Goal: Task Accomplishment & Management: Use online tool/utility

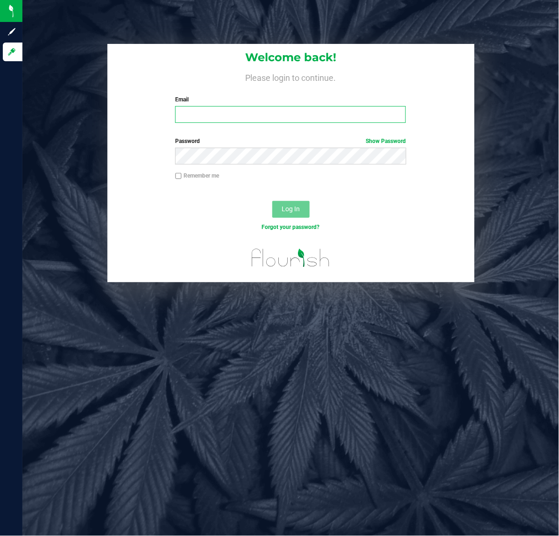
click at [218, 115] on input "Email" at bounding box center [290, 114] width 231 height 17
type input "[EMAIL_ADDRESS][DOMAIN_NAME]"
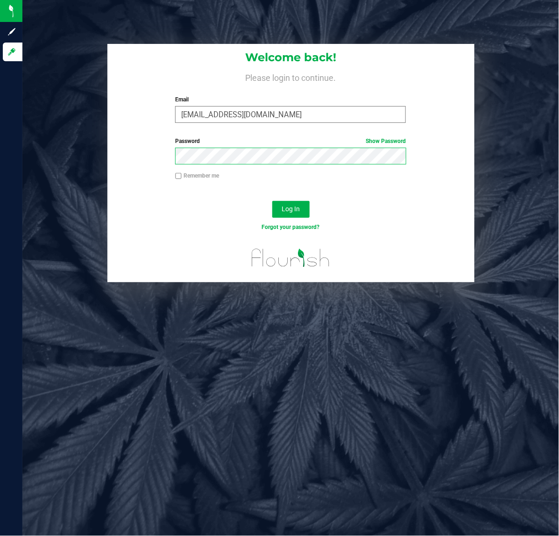
click at [272, 201] on button "Log In" at bounding box center [290, 209] width 37 height 17
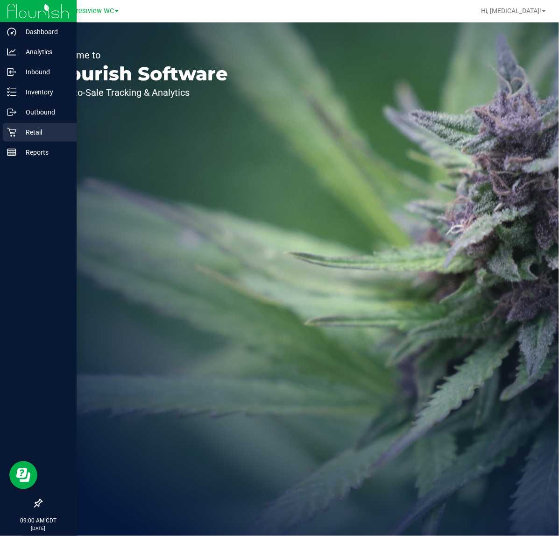
click at [19, 131] on p "Retail" at bounding box center [44, 132] width 56 height 11
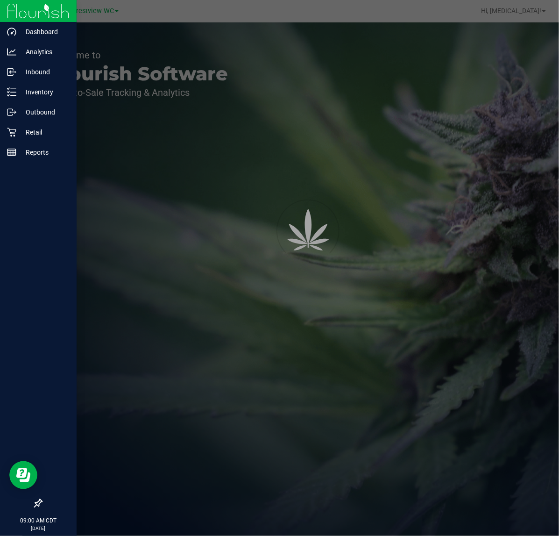
click at [42, 505] on icon at bounding box center [38, 503] width 9 height 9
click at [34, 504] on input "checkbox" at bounding box center [34, 504] width 0 height 0
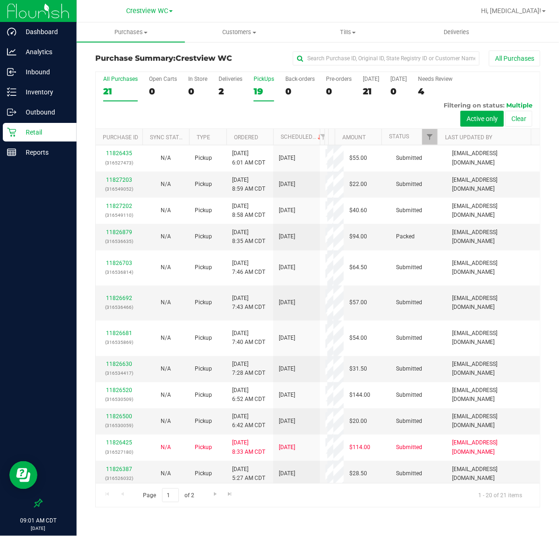
click at [258, 89] on div "19" at bounding box center [264, 91] width 21 height 11
click at [0, 0] on input "PickUps 19" at bounding box center [0, 0] width 0 height 0
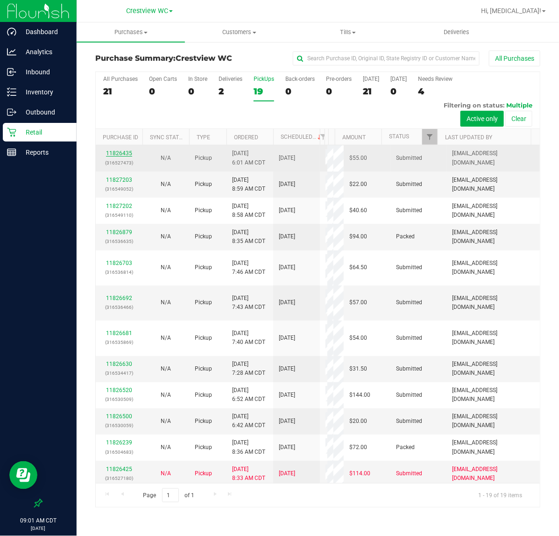
click at [116, 153] on link "11826435" at bounding box center [119, 153] width 26 height 7
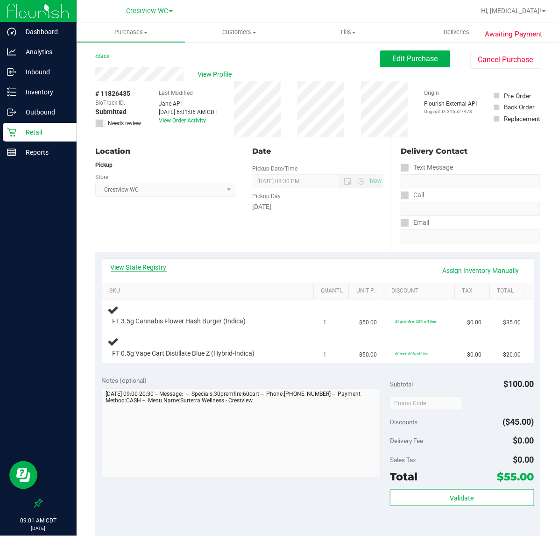
click at [150, 267] on link "View State Registry" at bounding box center [139, 267] width 56 height 9
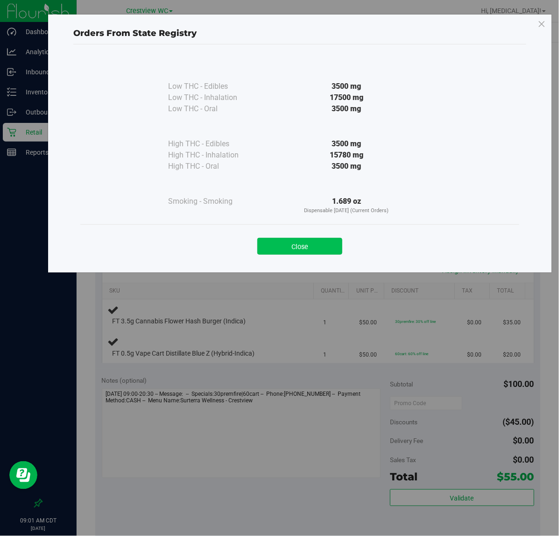
click at [305, 246] on button "Close" at bounding box center [299, 246] width 85 height 17
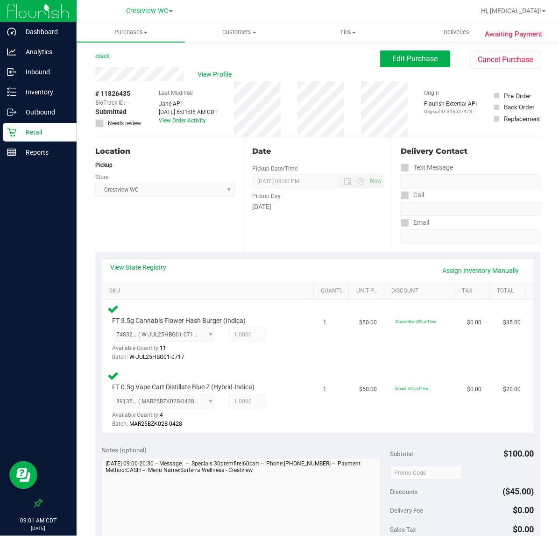
scroll to position [235, 0]
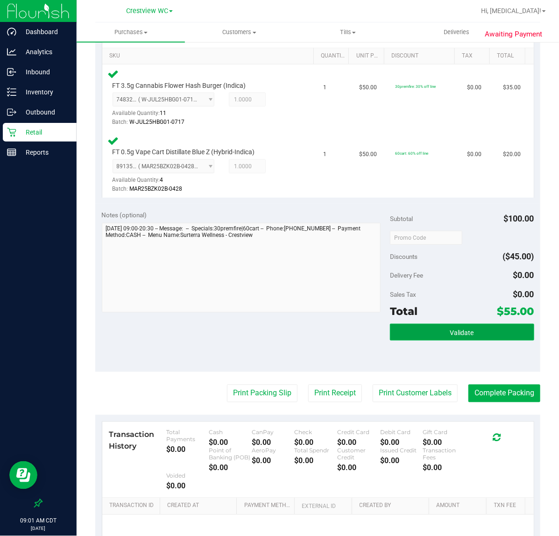
click at [461, 333] on span "Validate" at bounding box center [462, 332] width 24 height 7
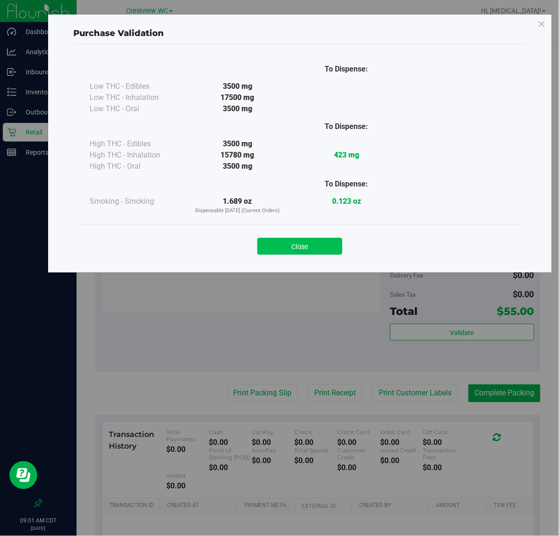
click at [309, 248] on button "Close" at bounding box center [299, 246] width 85 height 17
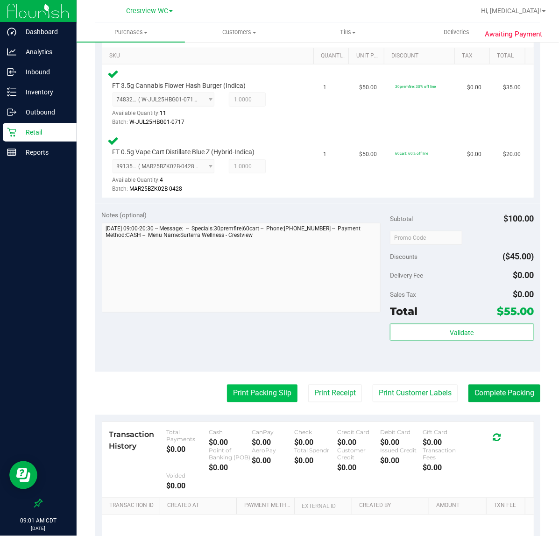
click at [253, 393] on button "Print Packing Slip" at bounding box center [262, 394] width 71 height 18
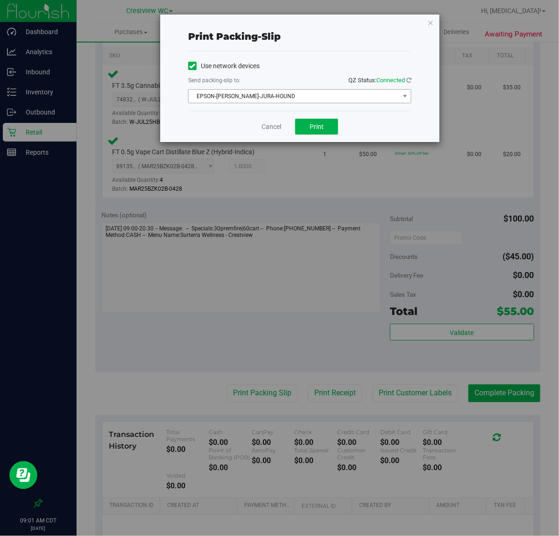
click at [295, 93] on span "EPSON-[PERSON_NAME]-JURA-HOUND" at bounding box center [294, 96] width 211 height 13
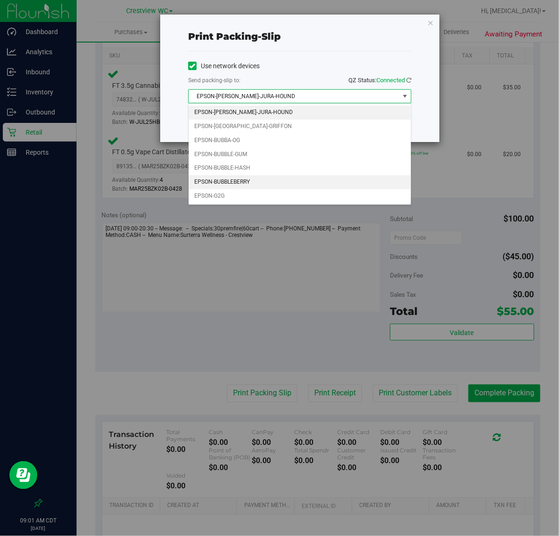
click at [250, 181] on li "EPSON-BUBBLEBERRY" at bounding box center [300, 182] width 222 height 14
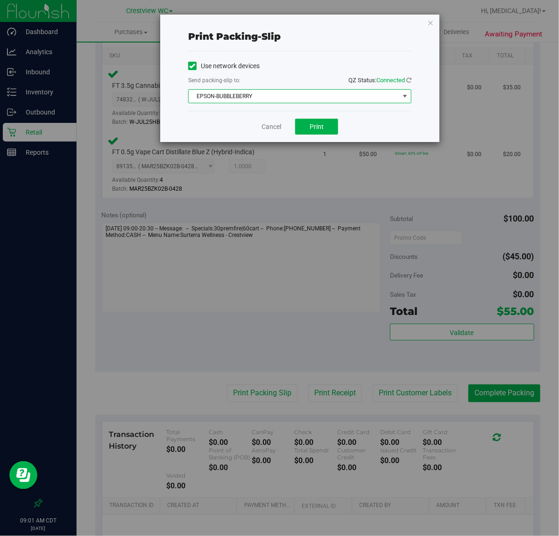
click at [326, 54] on div "Use network devices Send packing-slip to: QZ Status: Connected EPSON-BUBBLEBERR…" at bounding box center [299, 80] width 223 height 59
click at [322, 125] on span "Print" at bounding box center [317, 126] width 14 height 7
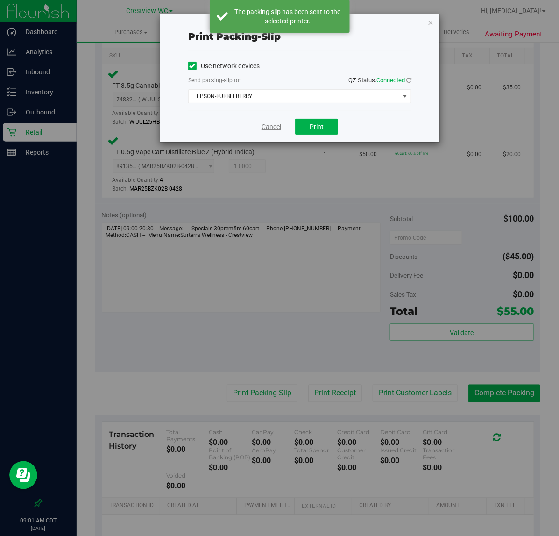
click at [276, 129] on link "Cancel" at bounding box center [272, 127] width 20 height 10
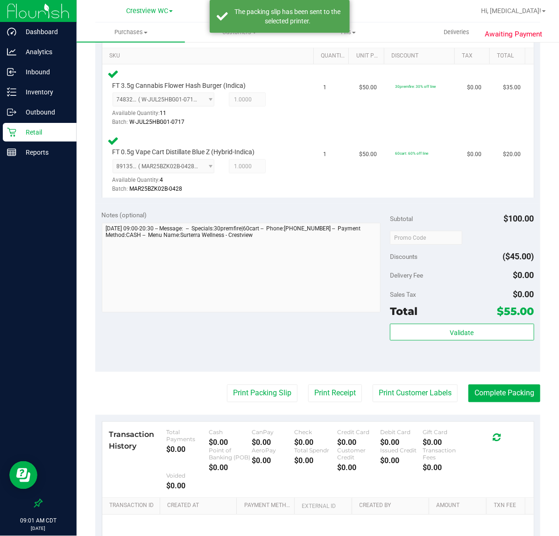
click at [246, 355] on div "Notes (optional) Subtotal $100.00 Discounts ($45.00) Delivery Fee $0.00 Sales T…" at bounding box center [317, 288] width 445 height 168
click at [507, 393] on button "Complete Packing" at bounding box center [505, 394] width 72 height 18
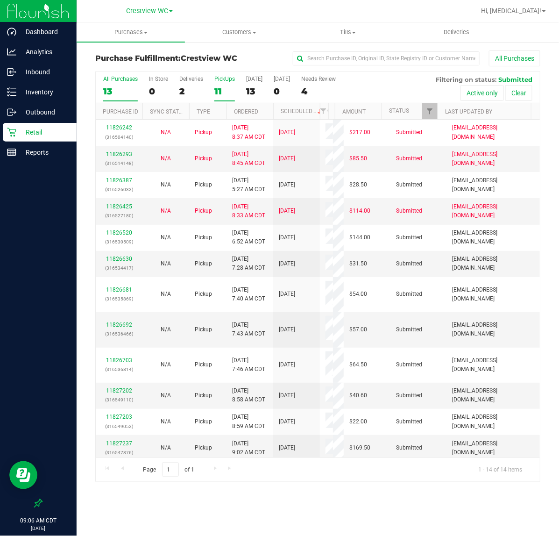
click at [219, 90] on div "11" at bounding box center [224, 91] width 21 height 11
click at [0, 0] on input "PickUps 11" at bounding box center [0, 0] width 0 height 0
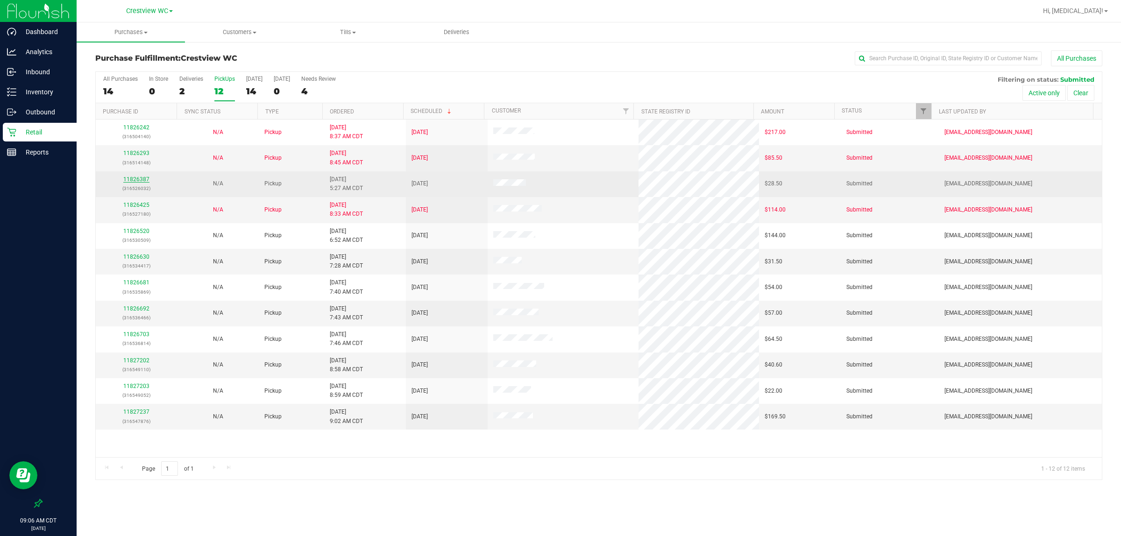
click at [136, 178] on link "11826387" at bounding box center [136, 179] width 26 height 7
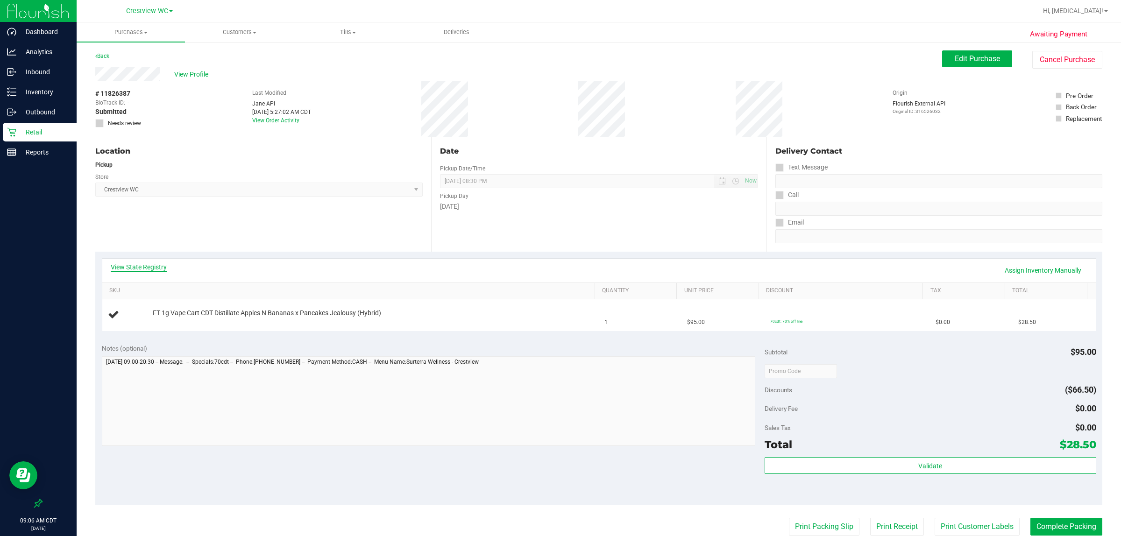
click at [122, 265] on link "View State Registry" at bounding box center [139, 267] width 56 height 9
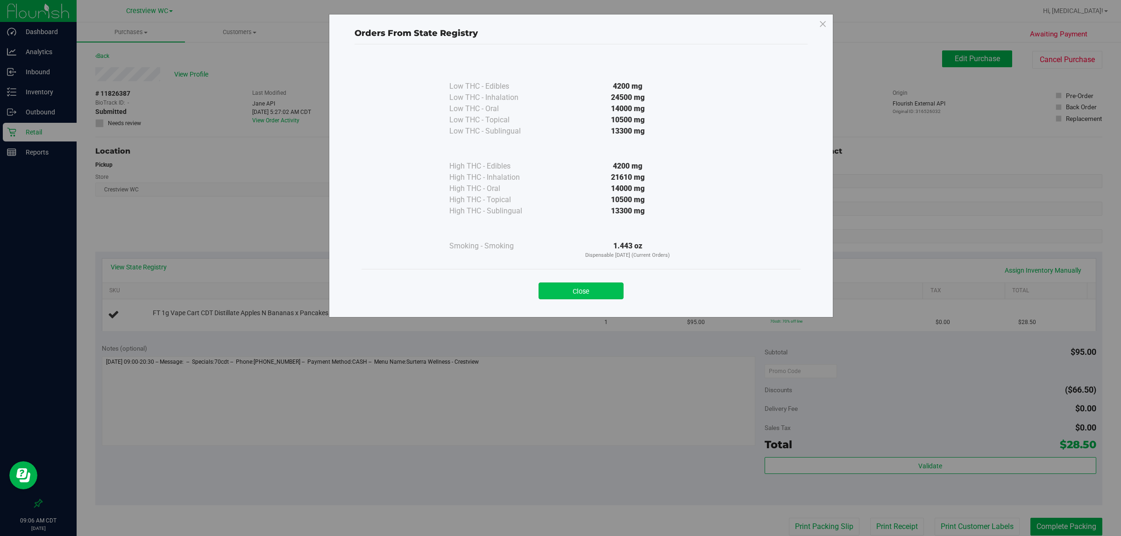
click at [559, 295] on button "Close" at bounding box center [581, 291] width 85 height 17
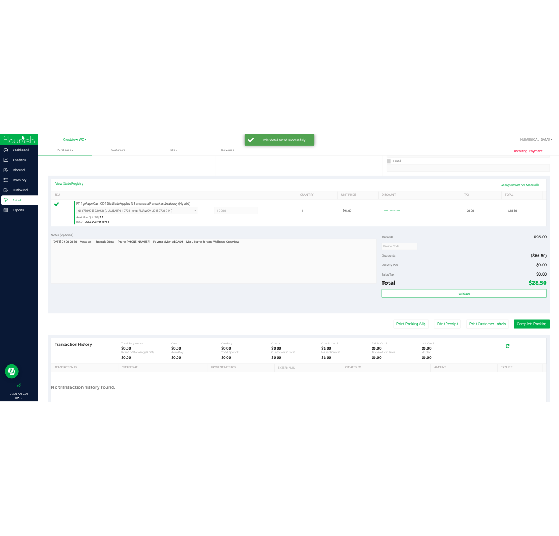
scroll to position [190, 0]
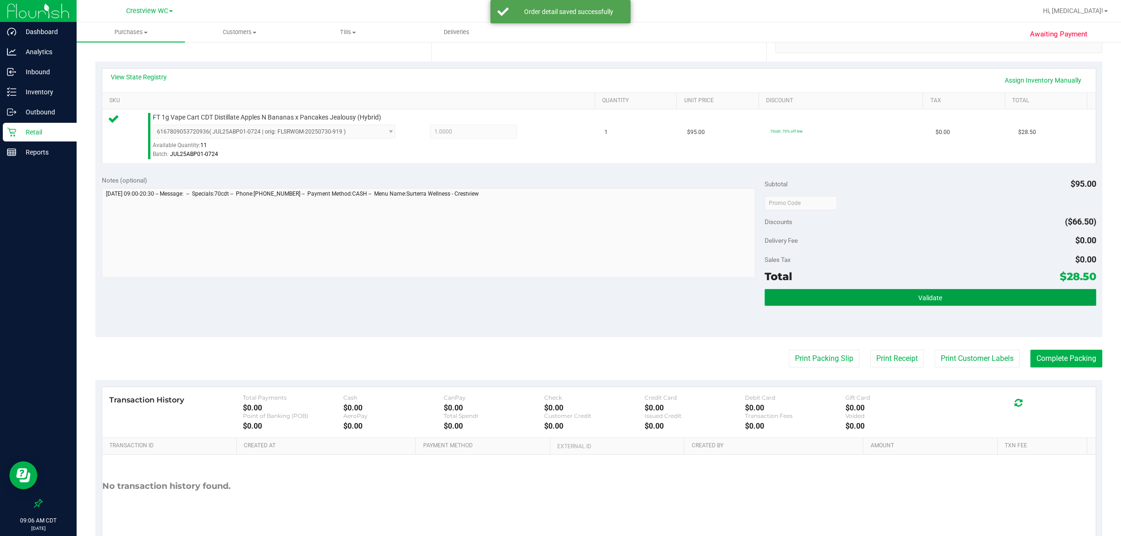
click at [559, 303] on button "Validate" at bounding box center [931, 297] width 332 height 17
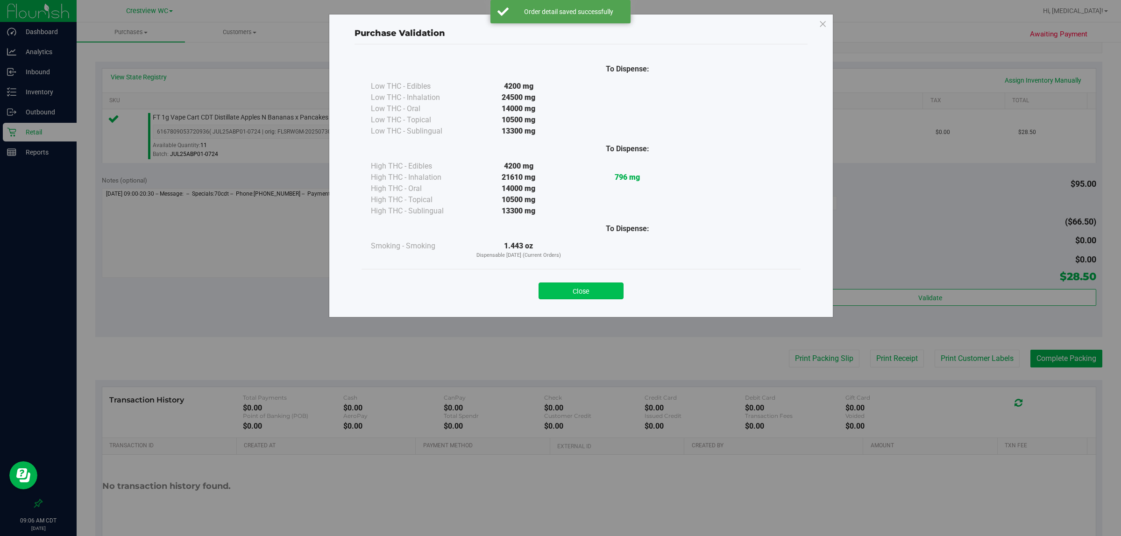
click at [559, 284] on button "Close" at bounding box center [581, 291] width 85 height 17
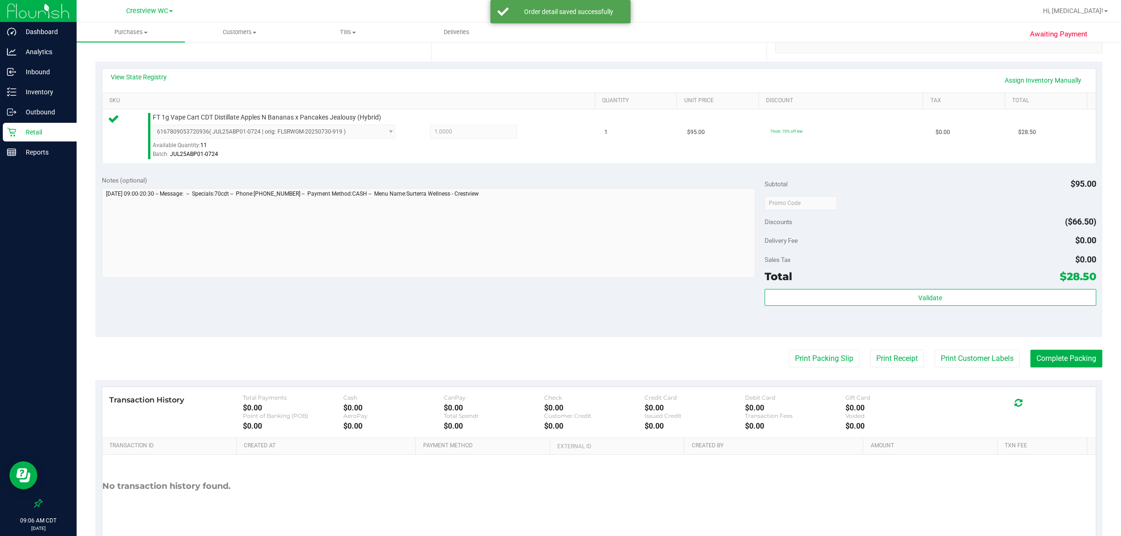
click at [559, 306] on div "Notes (optional) Subtotal $95.00 Discounts ($66.50) Delivery Fee $0.00 Sales Ta…" at bounding box center [598, 253] width 1007 height 168
click at [559, 354] on button "Print Packing Slip" at bounding box center [824, 359] width 71 height 18
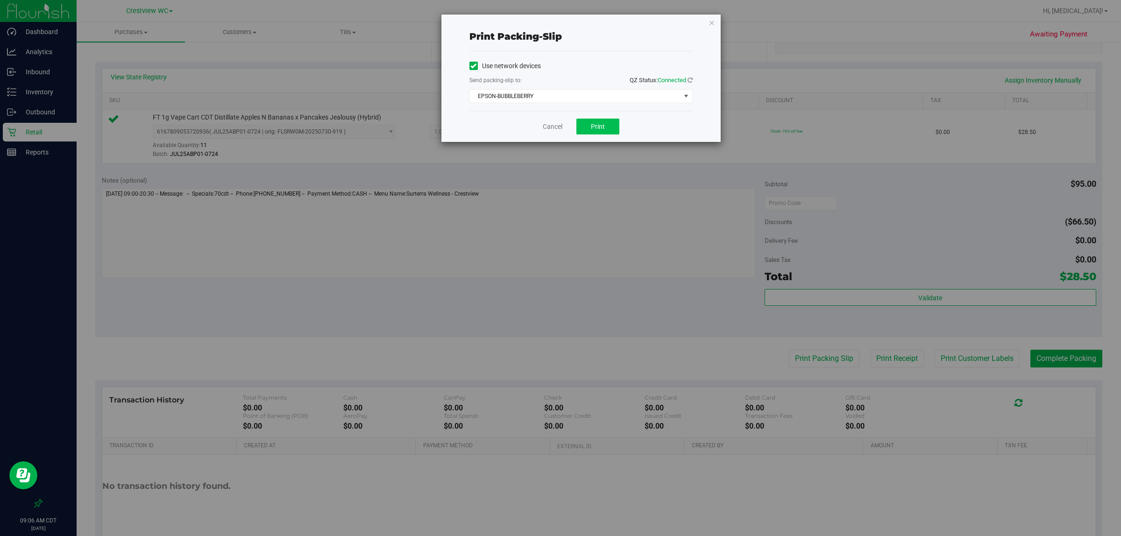
click at [559, 133] on button "Print" at bounding box center [598, 127] width 43 height 16
click at [546, 127] on link "Cancel" at bounding box center [553, 127] width 20 height 10
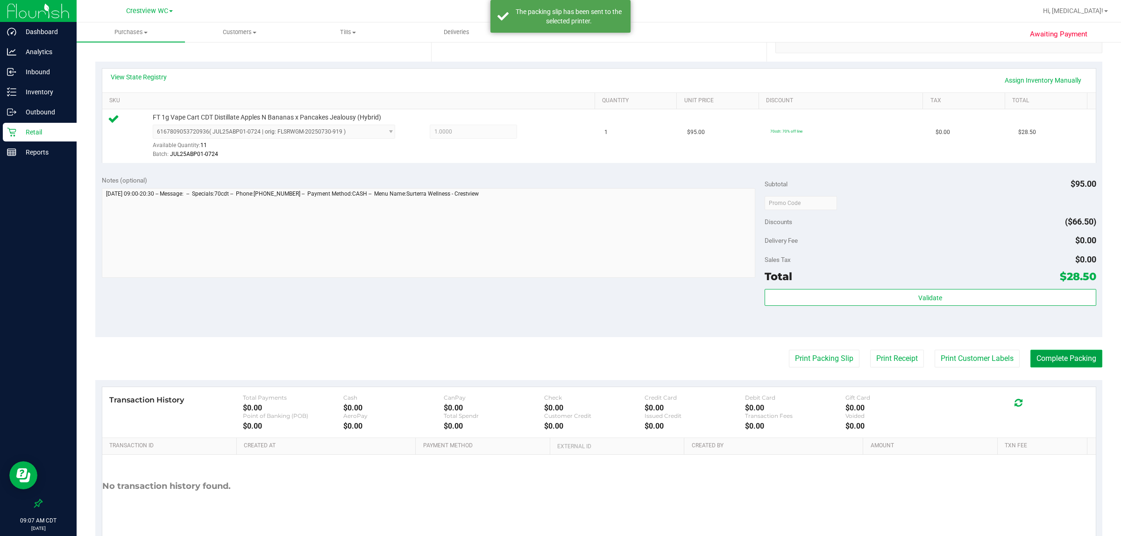
click at [559, 363] on button "Complete Packing" at bounding box center [1067, 359] width 72 height 18
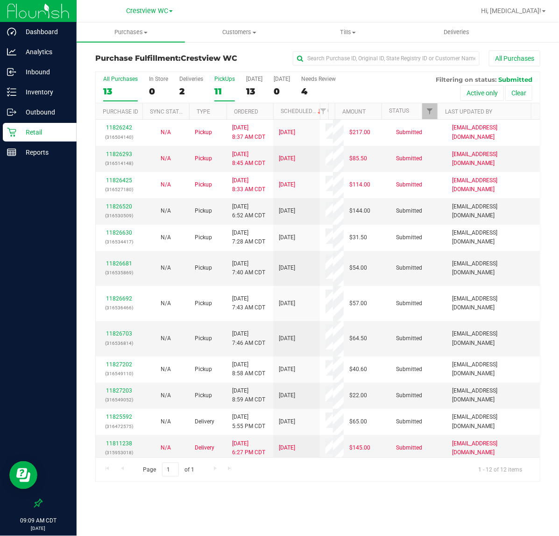
click at [218, 85] on label "PickUps 11" at bounding box center [224, 89] width 21 height 26
click at [0, 0] on input "PickUps 11" at bounding box center [0, 0] width 0 height 0
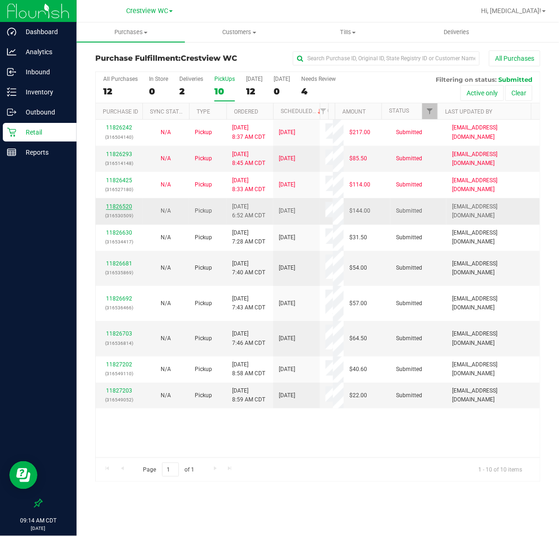
click at [125, 206] on link "11826520" at bounding box center [119, 206] width 26 height 7
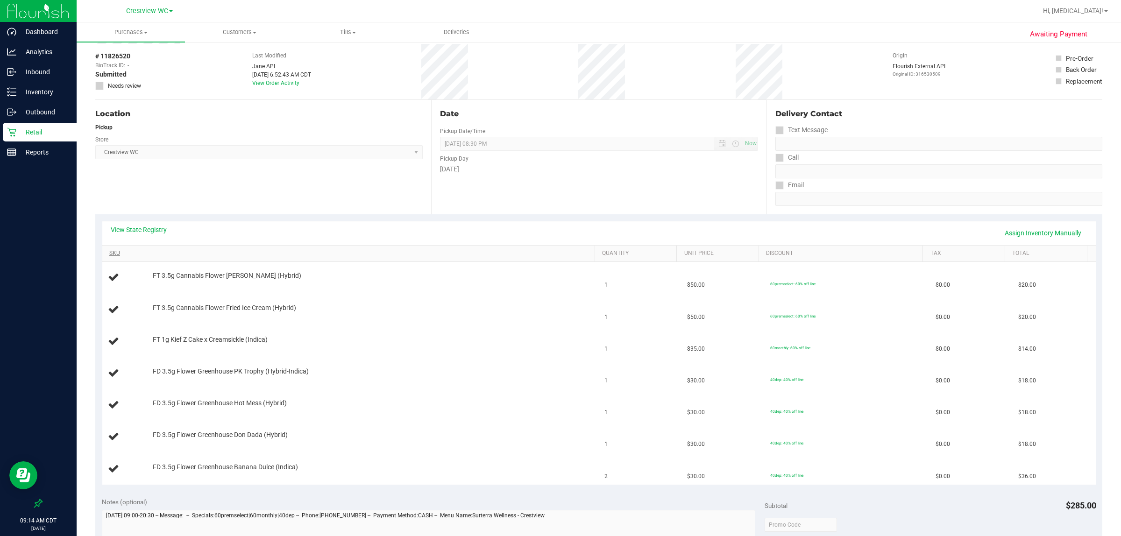
scroll to position [58, 0]
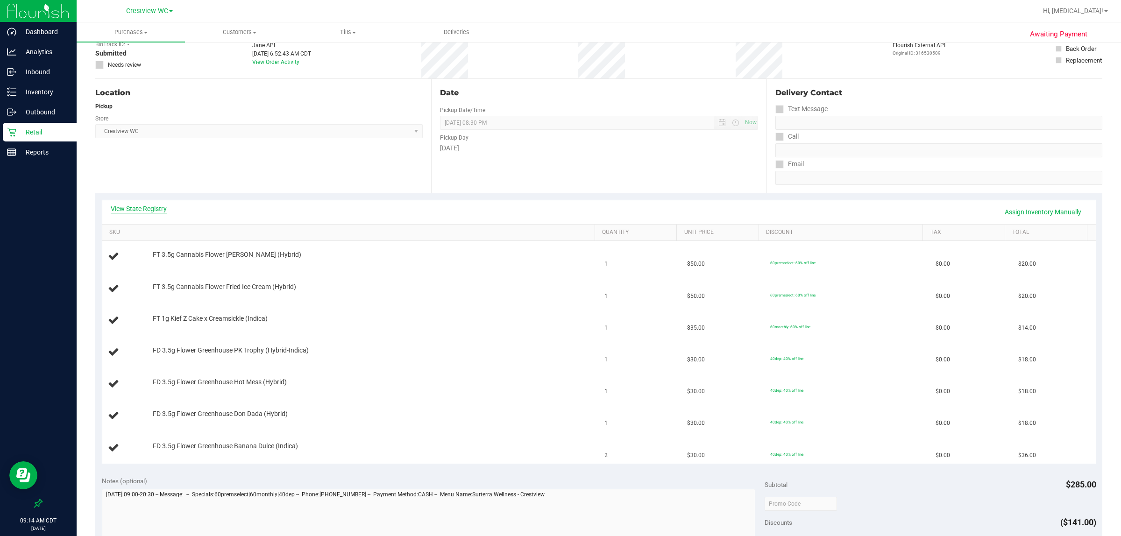
click at [150, 209] on link "View State Registry" at bounding box center [139, 208] width 56 height 9
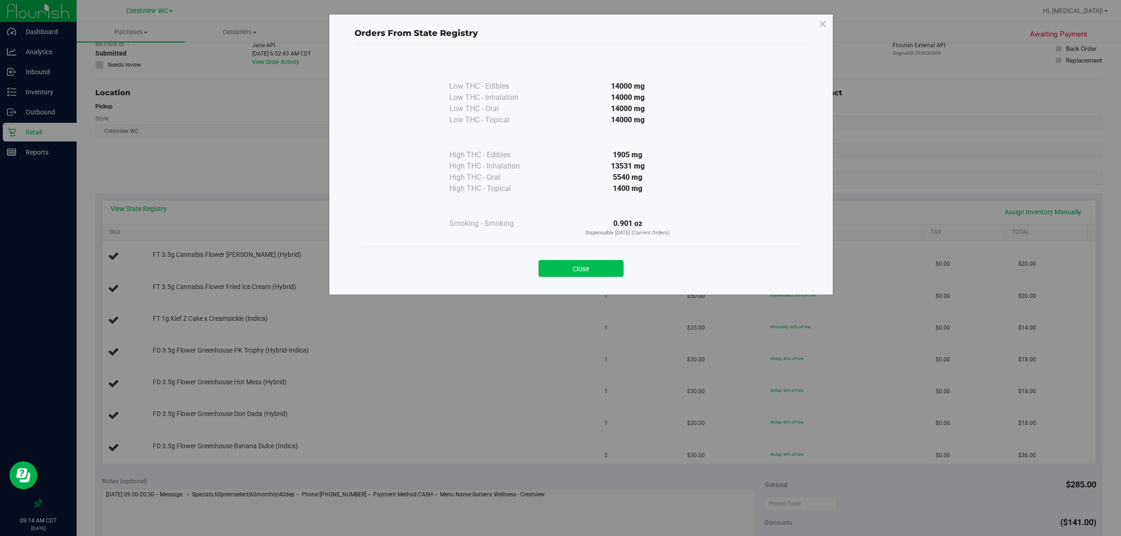
click at [559, 269] on button "Close" at bounding box center [581, 268] width 85 height 17
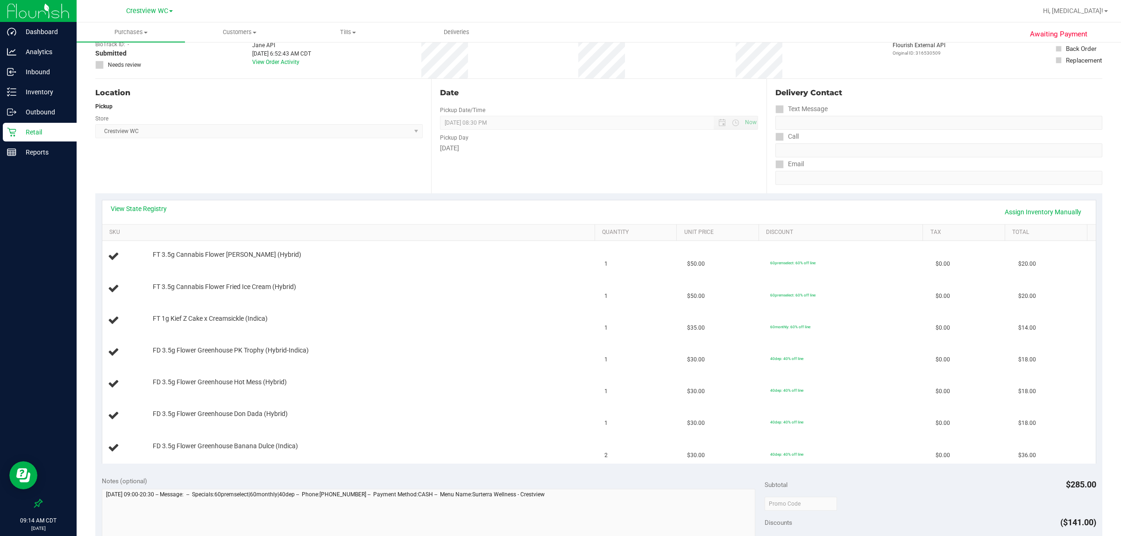
click at [17, 128] on p "Retail" at bounding box center [44, 132] width 56 height 11
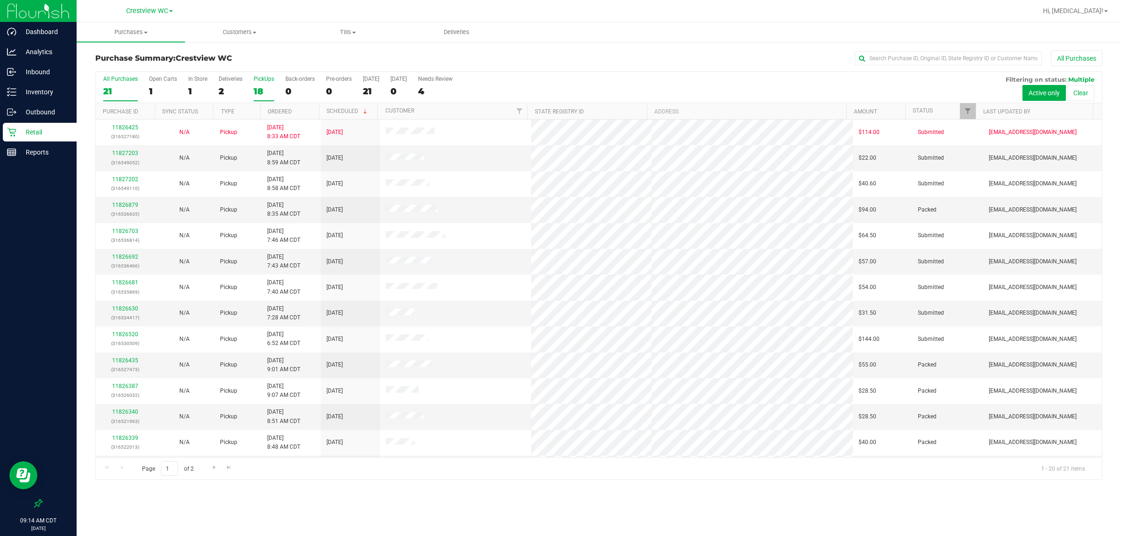
click at [261, 90] on div "18" at bounding box center [264, 91] width 21 height 11
click at [0, 0] on input "PickUps 18" at bounding box center [0, 0] width 0 height 0
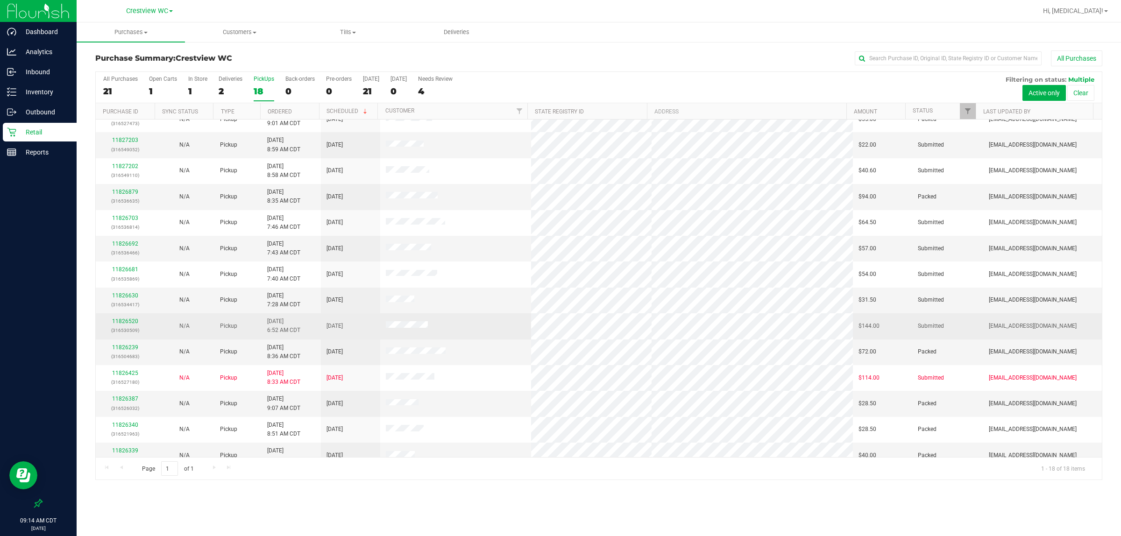
scroll to position [12, 0]
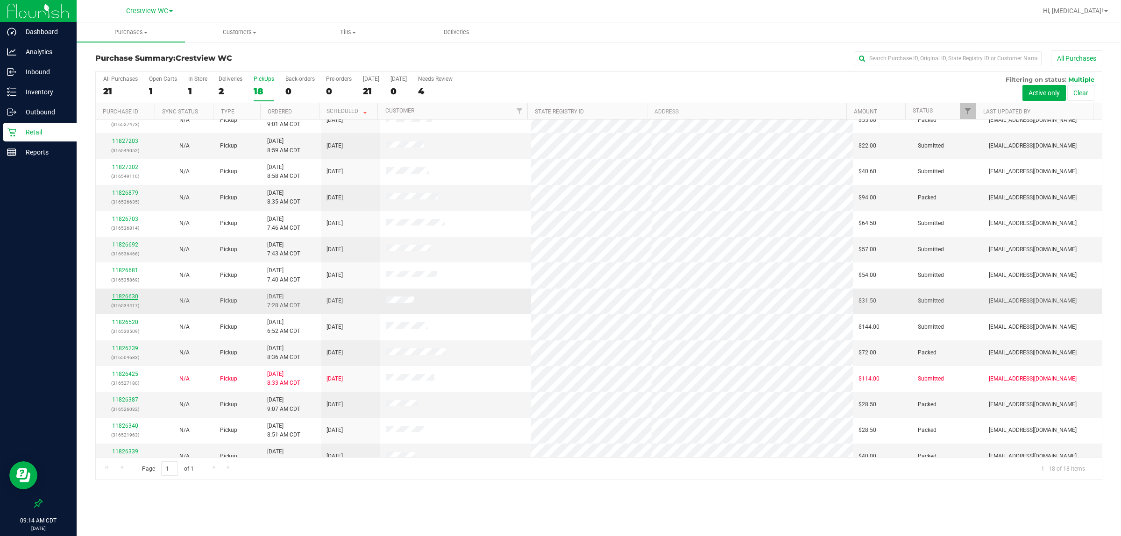
click at [121, 300] on link "11826630" at bounding box center [125, 296] width 26 height 7
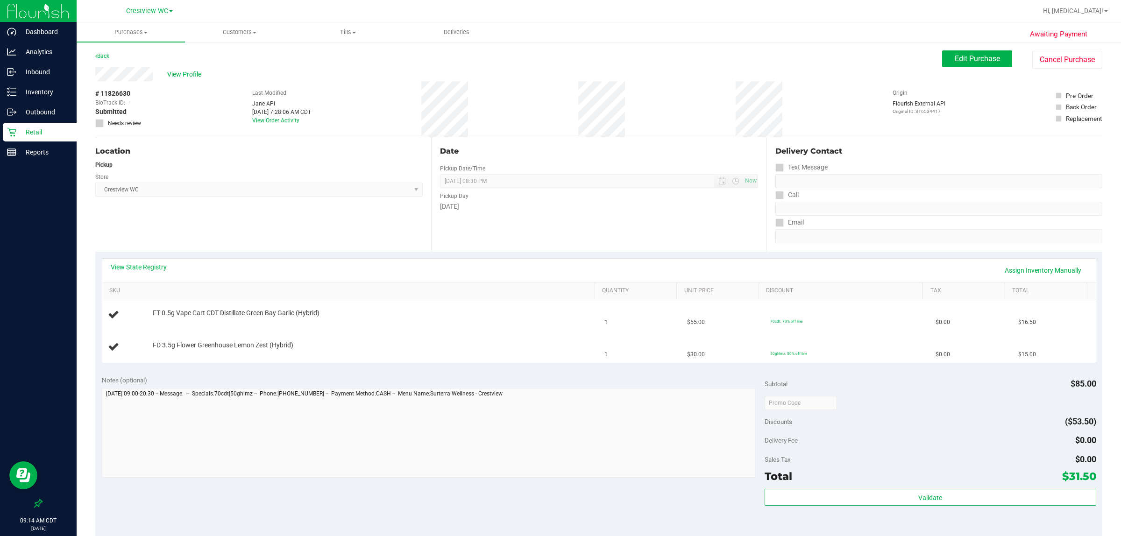
click at [127, 259] on div "View State Registry Assign Inventory Manually" at bounding box center [599, 271] width 994 height 24
click at [124, 265] on link "View State Registry" at bounding box center [139, 267] width 56 height 9
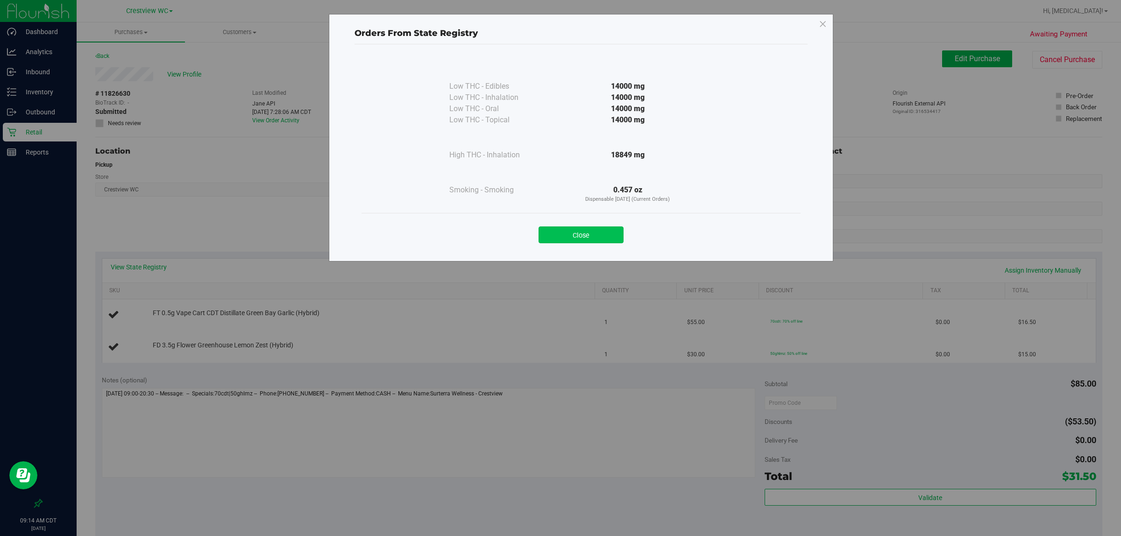
click at [559, 232] on button "Close" at bounding box center [581, 235] width 85 height 17
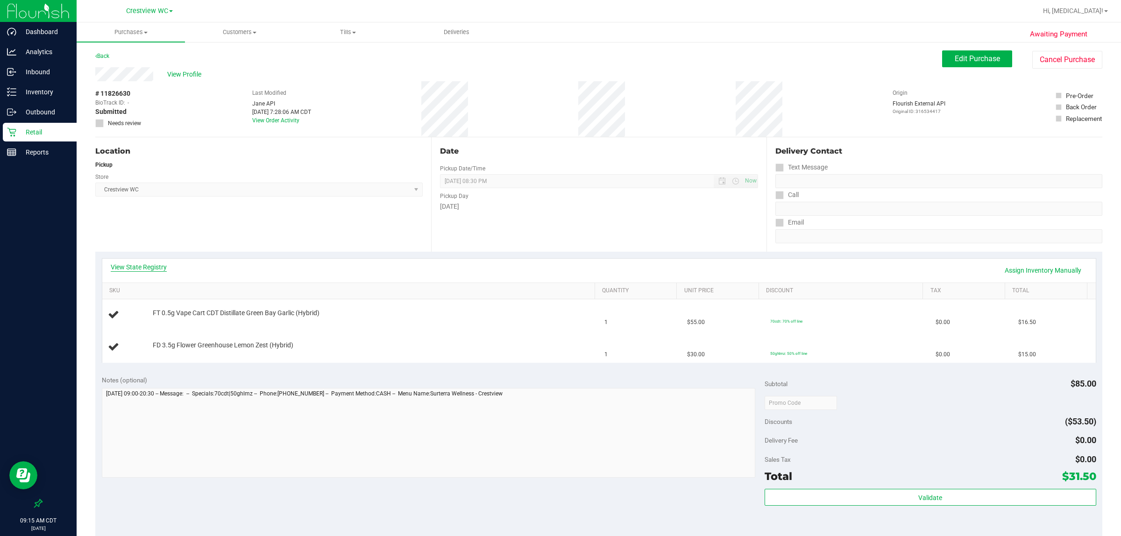
click at [138, 264] on link "View State Registry" at bounding box center [139, 267] width 56 height 9
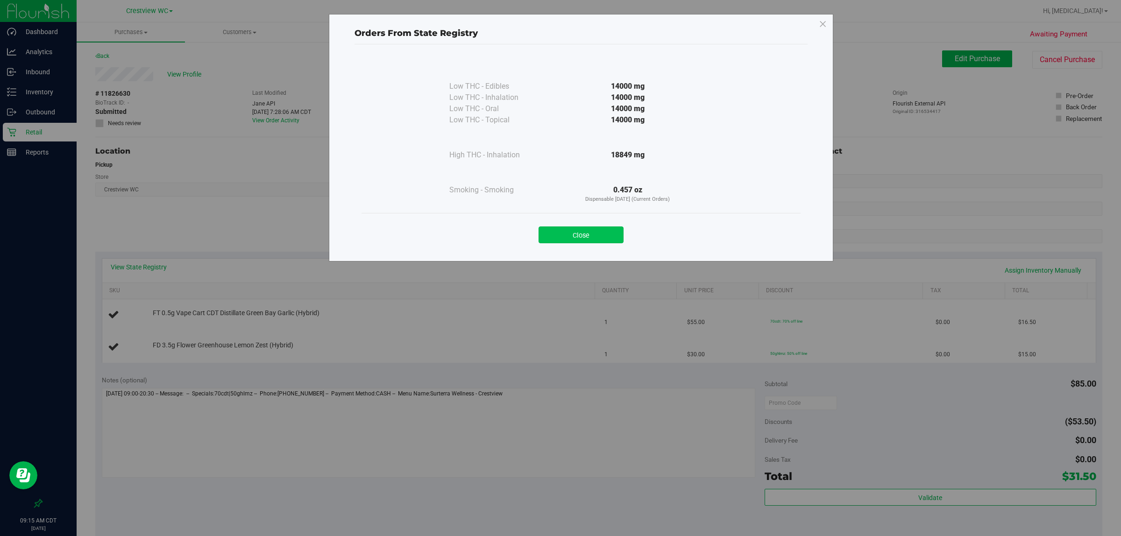
click at [559, 234] on button "Close" at bounding box center [581, 235] width 85 height 17
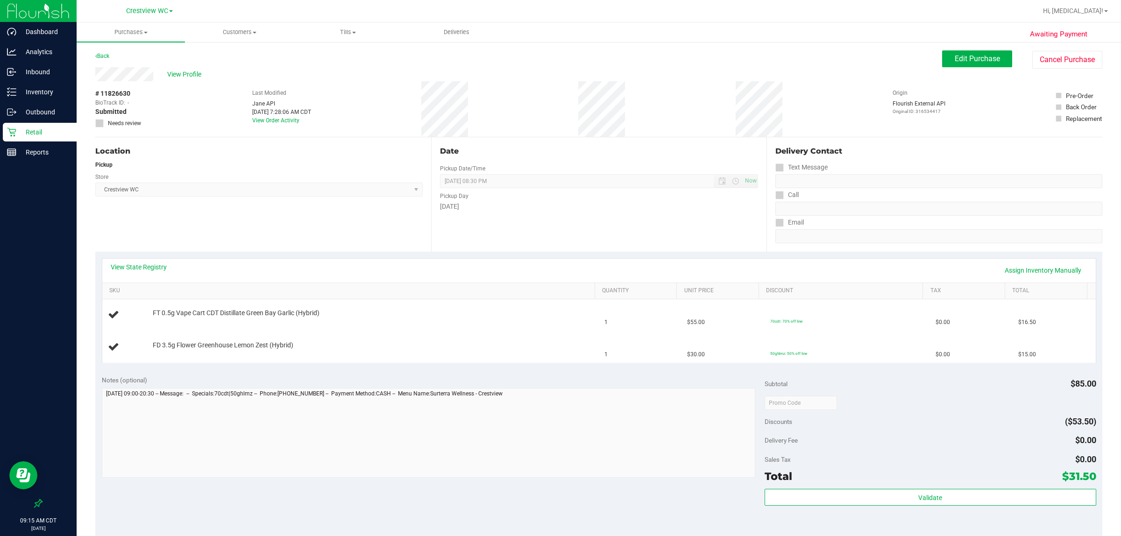
click at [276, 235] on div "Location Pickup Store Crestview WC Select Store [PERSON_NAME][GEOGRAPHIC_DATA] …" at bounding box center [263, 194] width 336 height 114
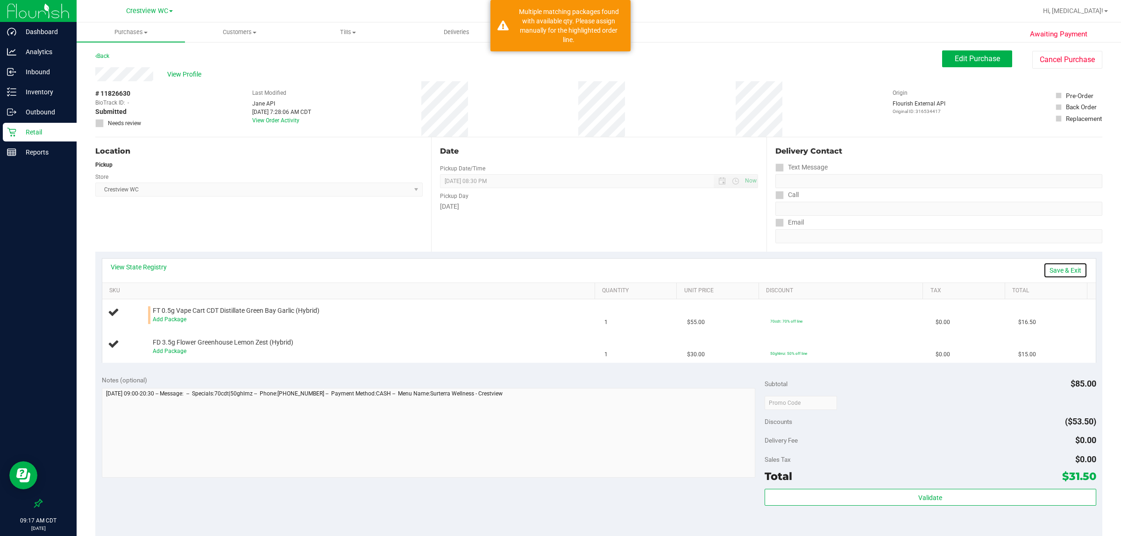
click at [559, 275] on link "Save & Exit" at bounding box center [1066, 271] width 44 height 16
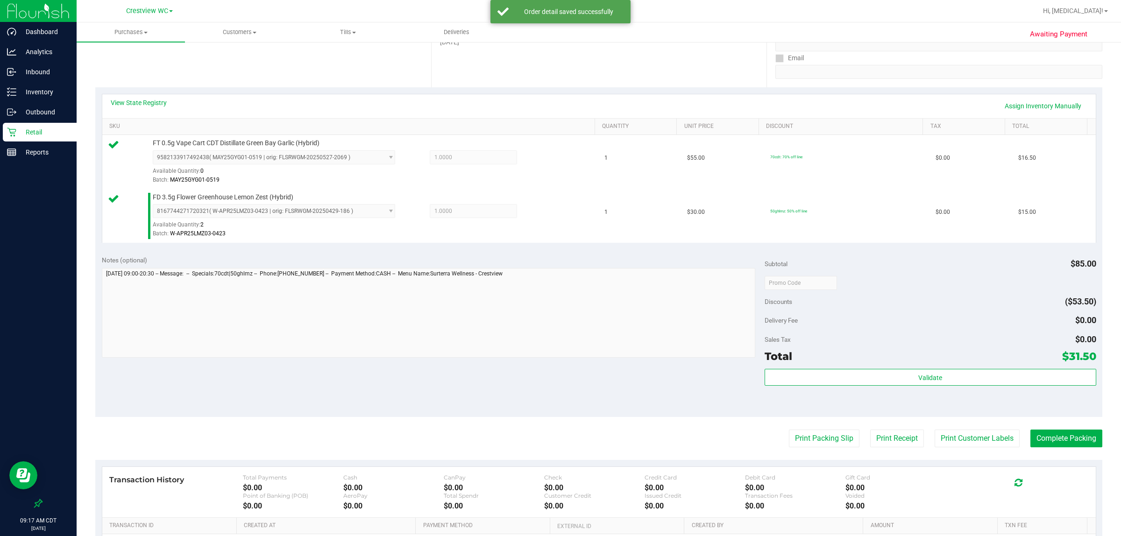
scroll to position [166, 0]
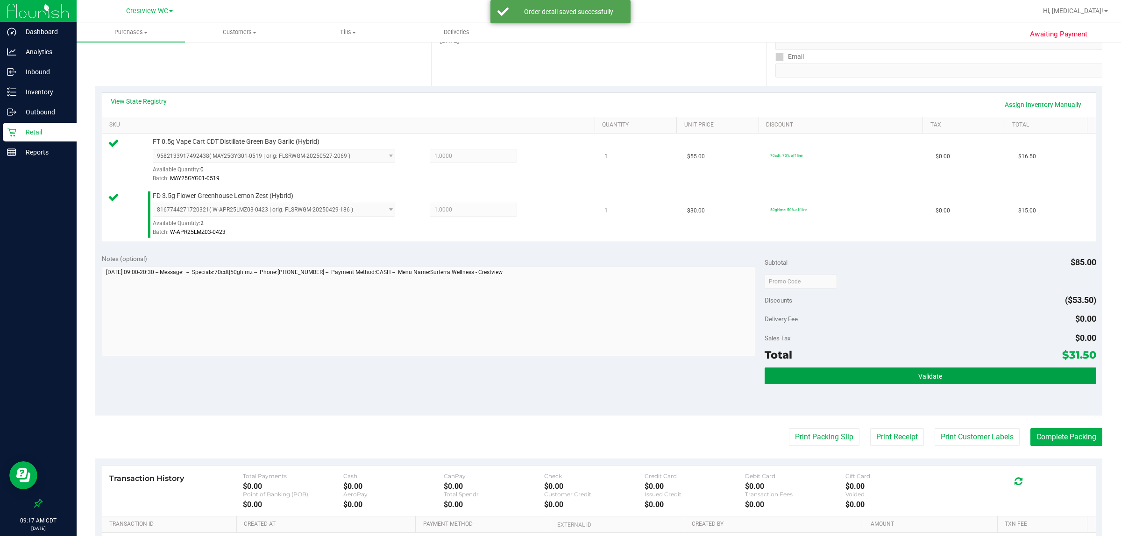
click at [559, 375] on button "Validate" at bounding box center [931, 376] width 332 height 17
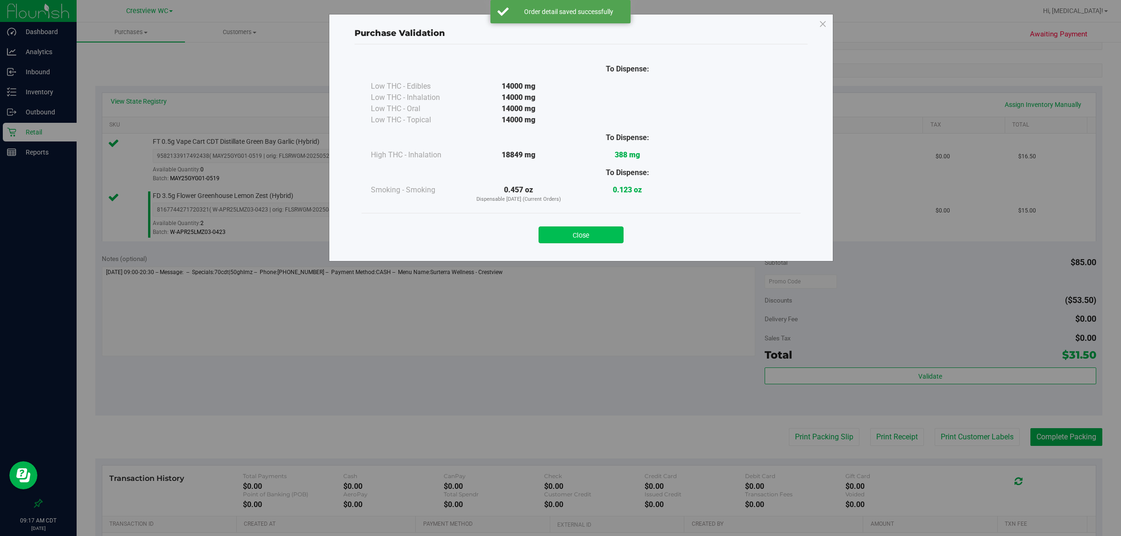
click at [559, 241] on button "Close" at bounding box center [581, 235] width 85 height 17
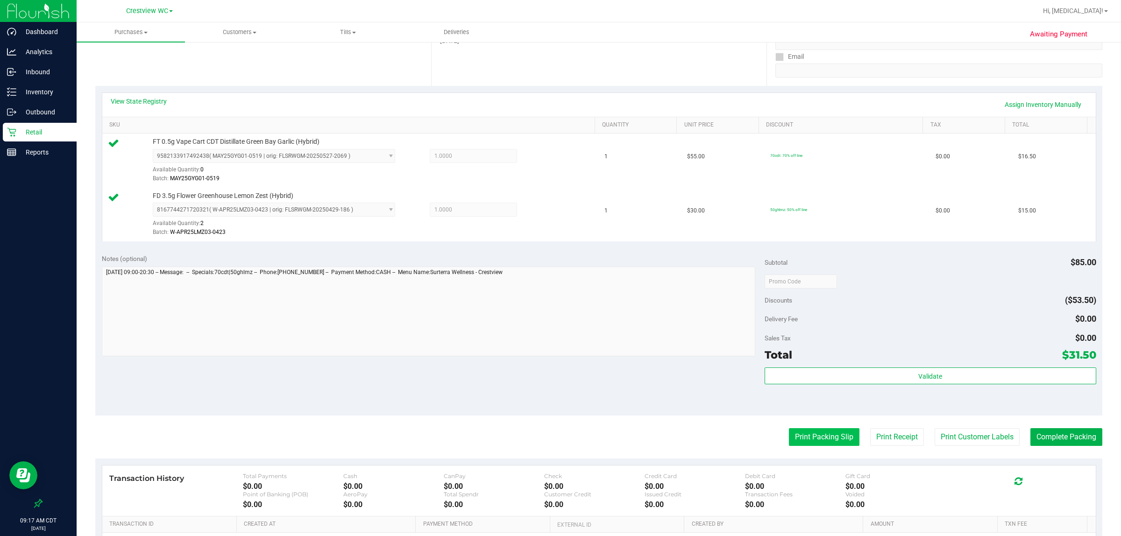
click at [559, 439] on button "Print Packing Slip" at bounding box center [824, 437] width 71 height 18
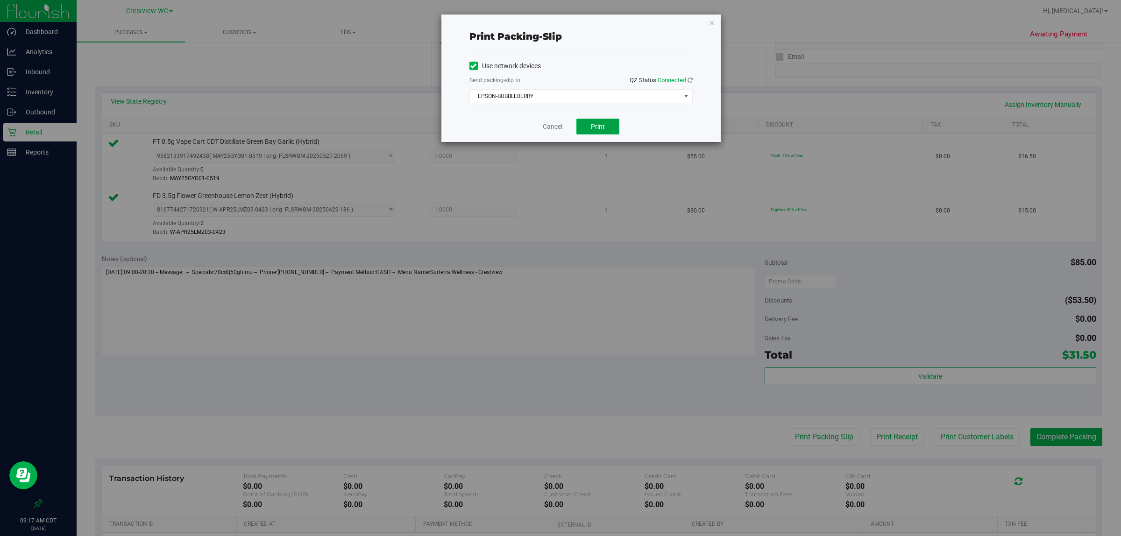
click at [559, 125] on span "Print" at bounding box center [598, 126] width 14 height 7
click at [553, 127] on link "Cancel" at bounding box center [553, 127] width 20 height 10
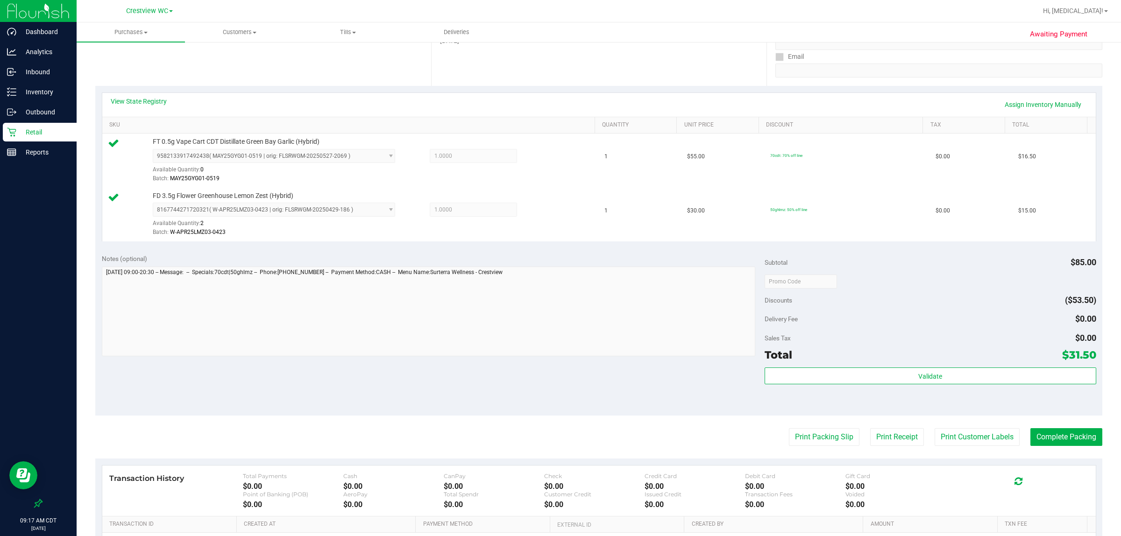
click at [490, 376] on div "Notes (optional) Subtotal $85.00 Discounts ($53.50) Delivery Fee $0.00 Sales Ta…" at bounding box center [598, 332] width 1007 height 168
click at [559, 437] on button "Complete Packing" at bounding box center [1067, 437] width 72 height 18
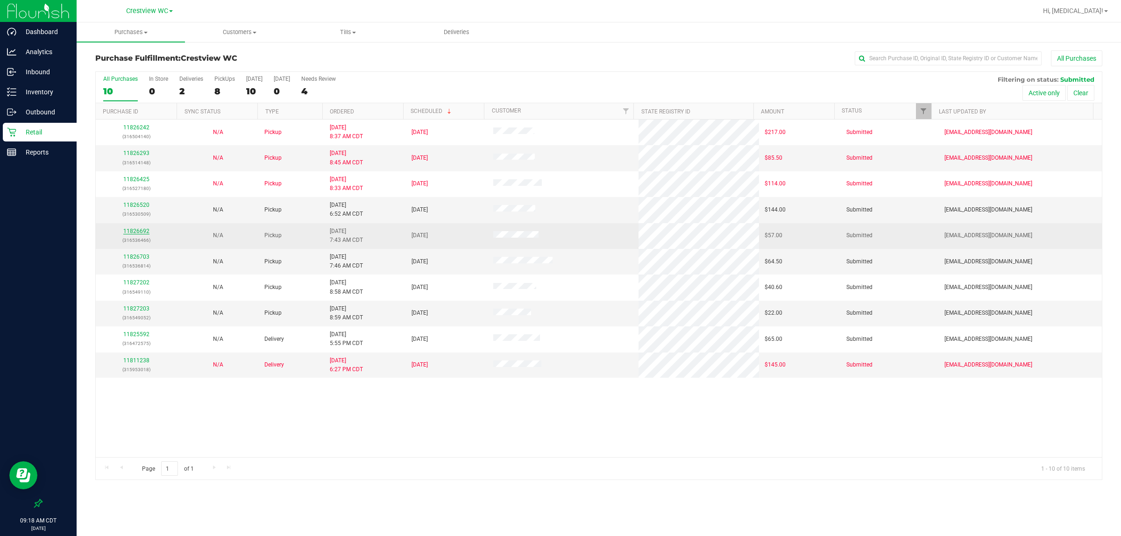
click at [134, 234] on link "11826692" at bounding box center [136, 231] width 26 height 7
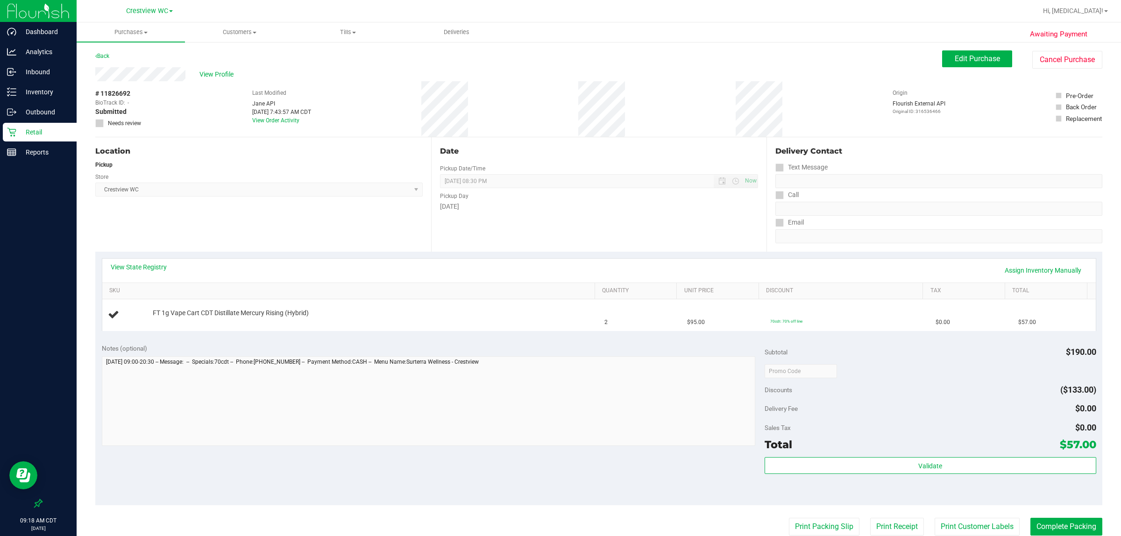
click at [129, 258] on div "View State Registry Assign Inventory Manually SKU Quantity Unit Price Discount …" at bounding box center [599, 294] width 995 height 73
click at [129, 264] on link "View State Registry" at bounding box center [139, 267] width 56 height 9
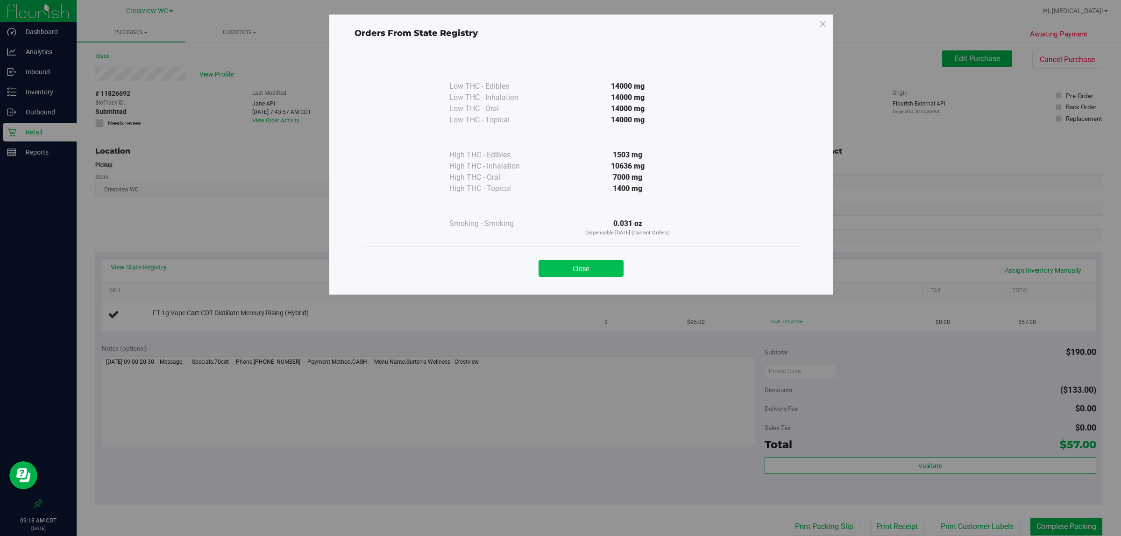
click at [559, 270] on button "Close" at bounding box center [581, 268] width 85 height 17
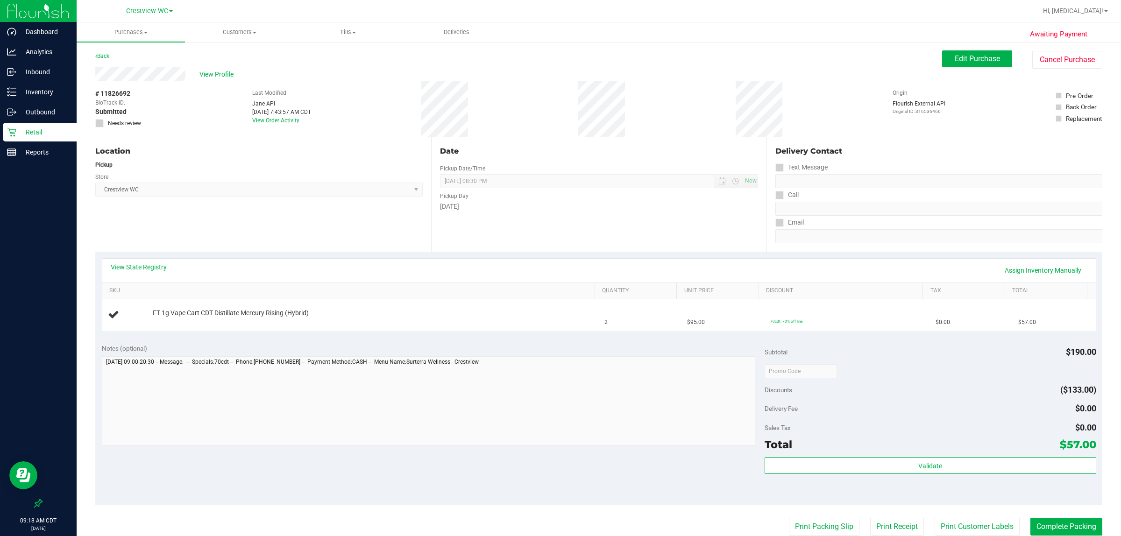
click at [377, 273] on div "View State Registry Assign Inventory Manually" at bounding box center [599, 271] width 977 height 16
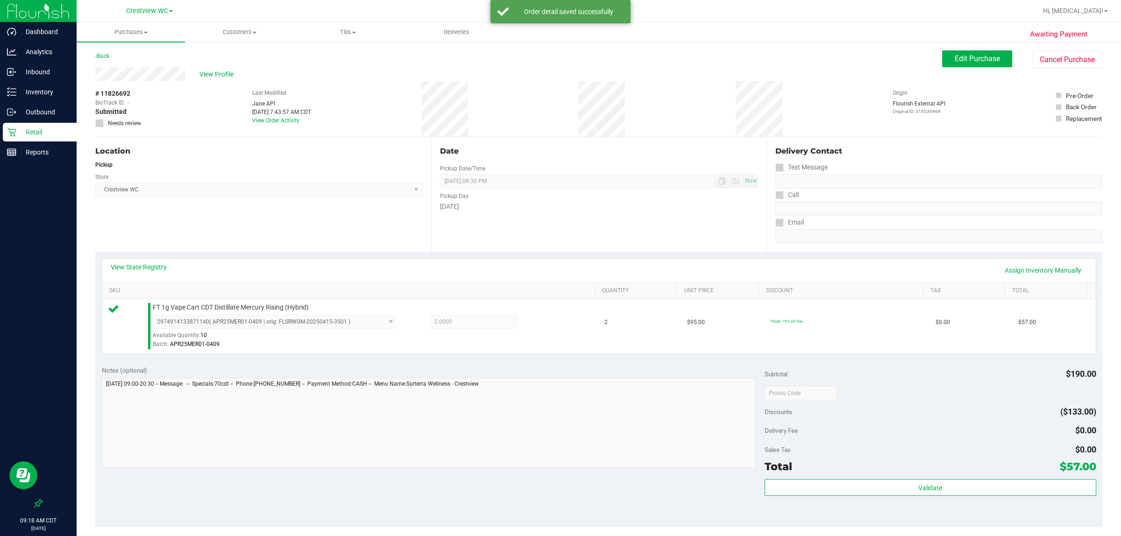
scroll to position [157, 0]
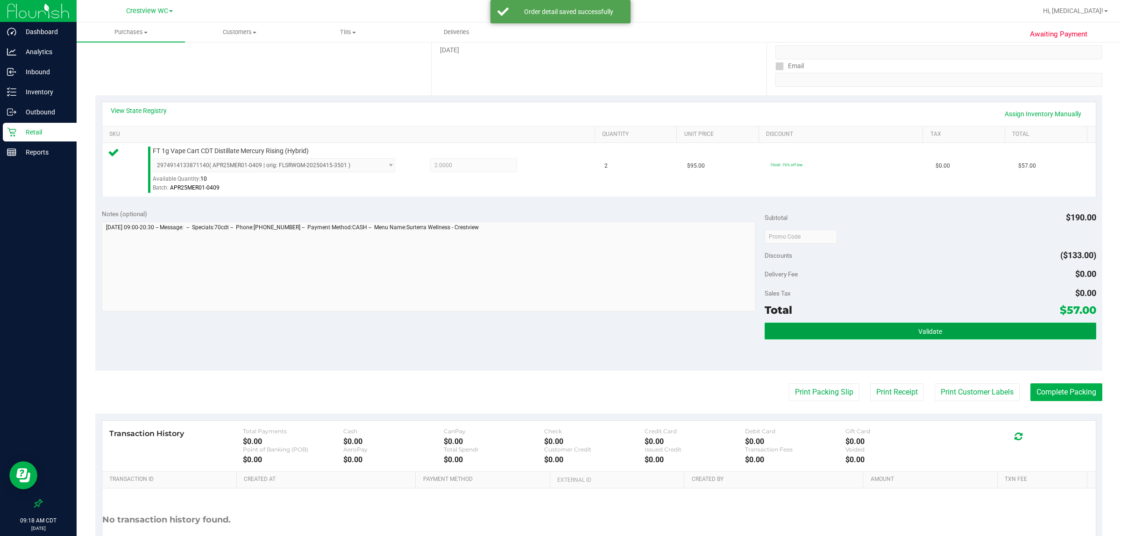
click at [559, 330] on button "Validate" at bounding box center [931, 331] width 332 height 17
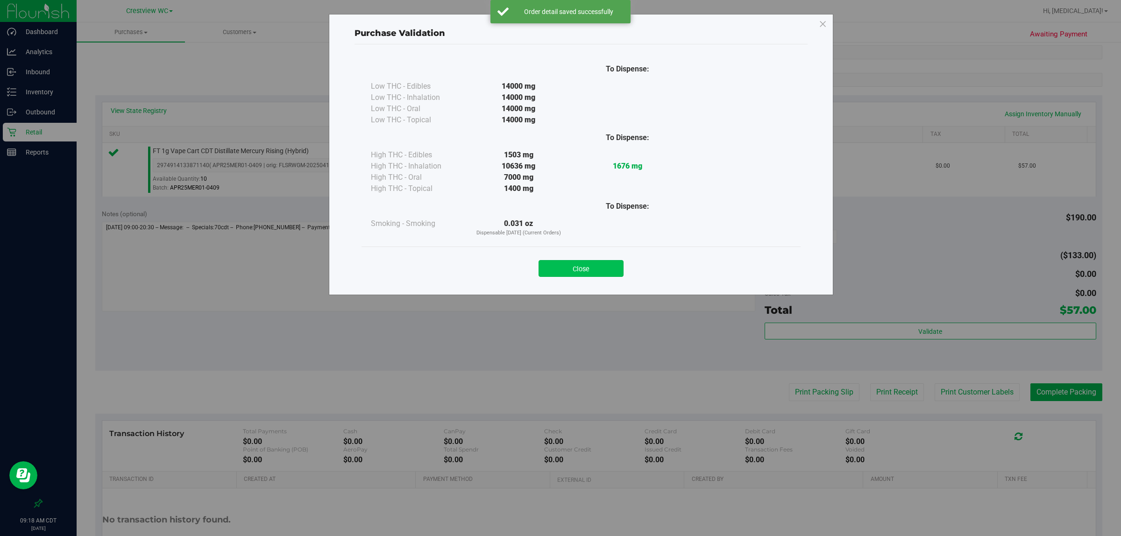
click at [559, 269] on button "Close" at bounding box center [581, 268] width 85 height 17
click at [559, 330] on div "Notes (optional) Subtotal $190.00 Discounts ($133.00) Delivery Fee $0.00 Sales …" at bounding box center [598, 287] width 1007 height 168
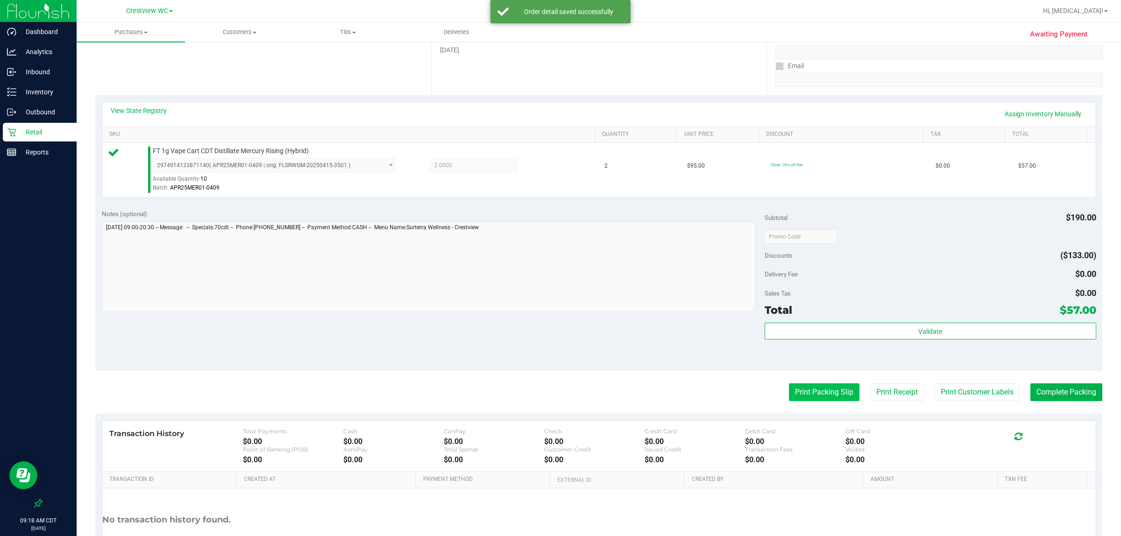
click at [559, 399] on button "Print Packing Slip" at bounding box center [824, 393] width 71 height 18
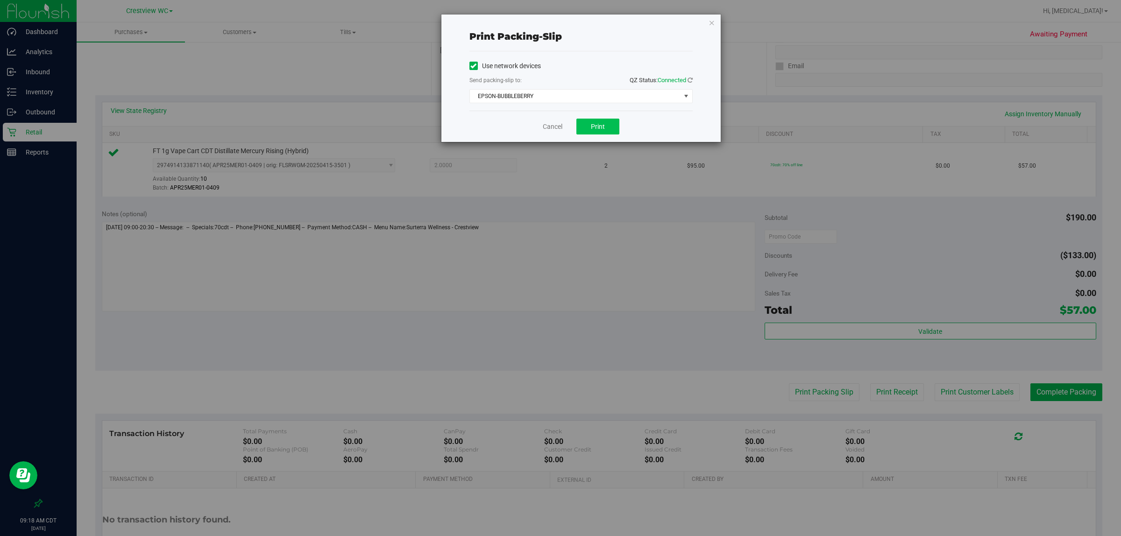
click at [559, 127] on span "Print" at bounding box center [598, 126] width 14 height 7
click at [545, 127] on link "Cancel" at bounding box center [553, 127] width 20 height 10
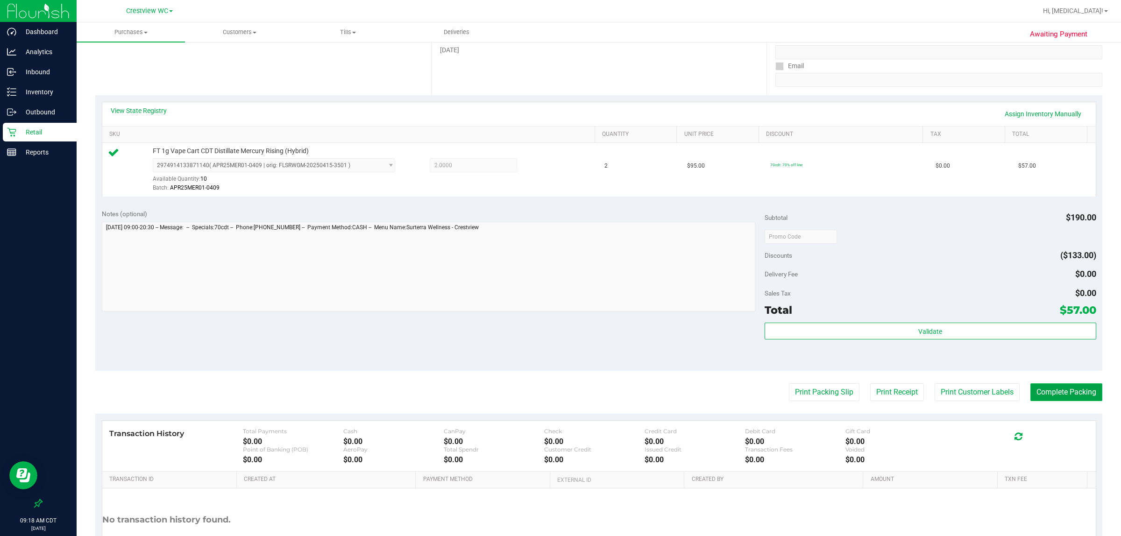
click at [559, 398] on button "Complete Packing" at bounding box center [1067, 393] width 72 height 18
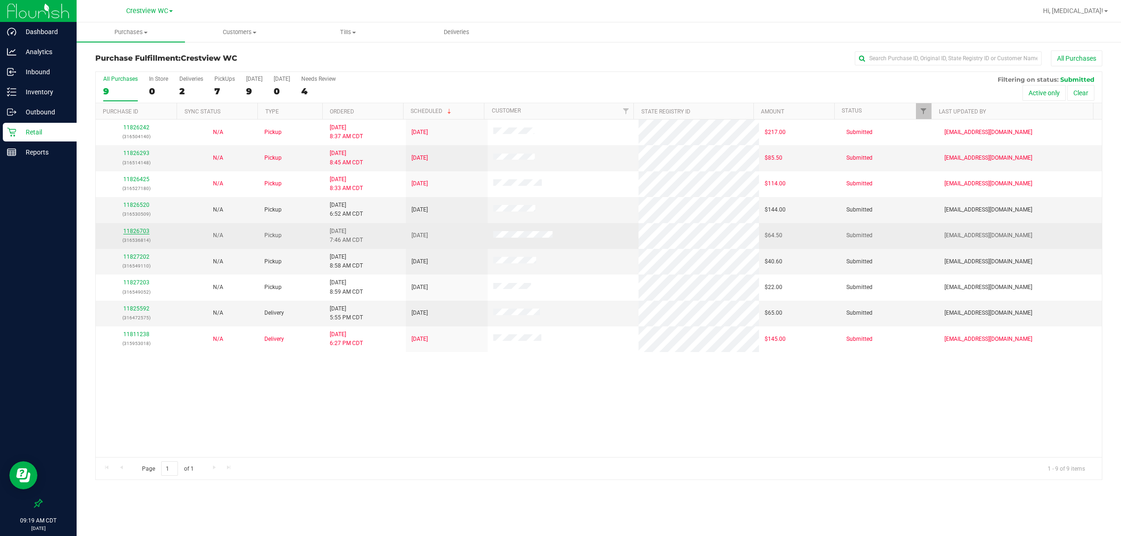
click at [136, 230] on link "11826703" at bounding box center [136, 231] width 26 height 7
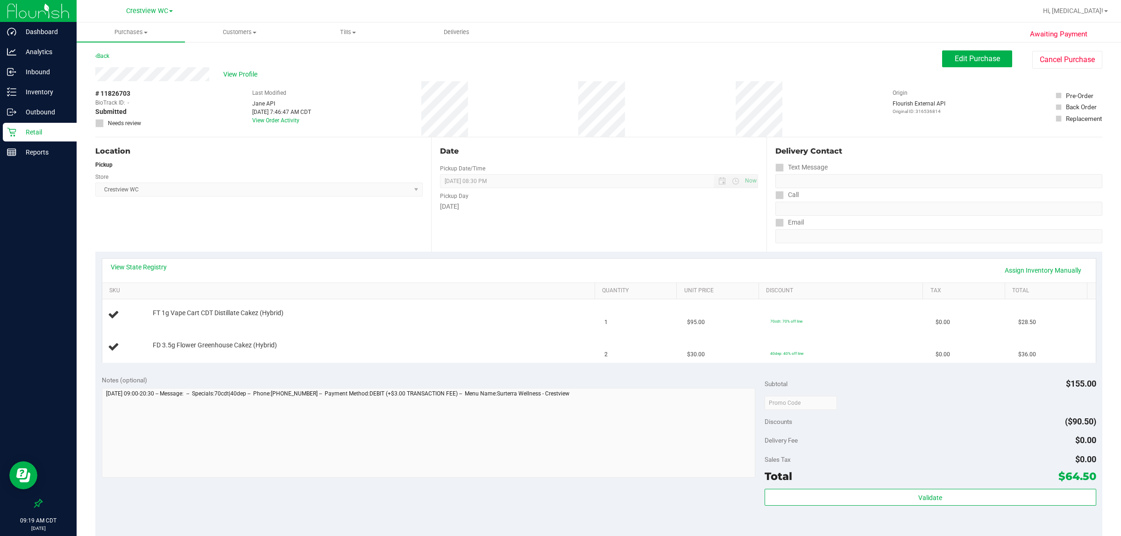
click at [126, 262] on div "View State Registry Assign Inventory Manually" at bounding box center [599, 271] width 994 height 24
click at [135, 265] on link "View State Registry" at bounding box center [139, 267] width 56 height 9
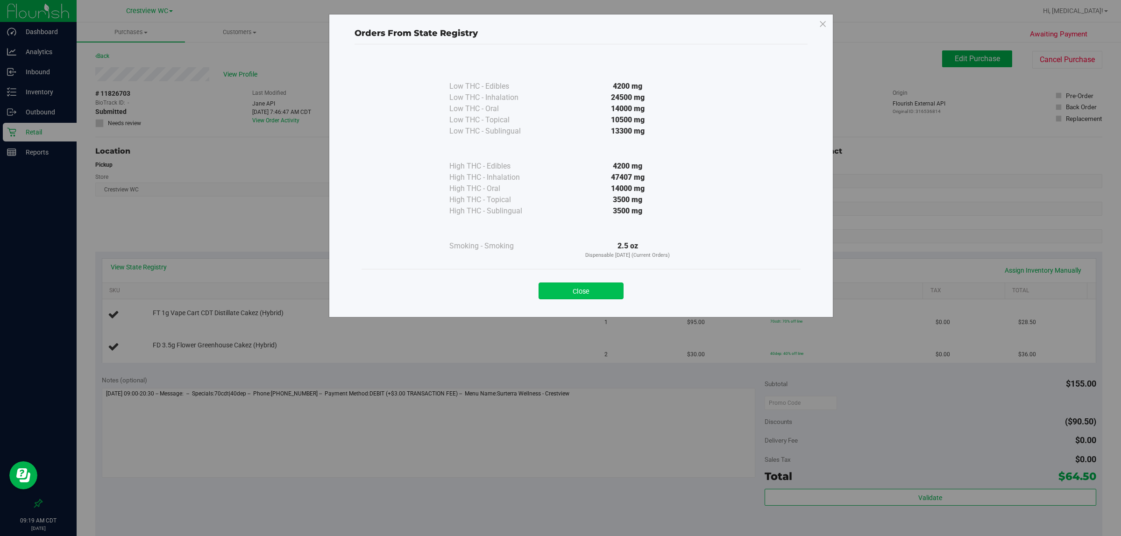
click at [559, 290] on button "Close" at bounding box center [581, 291] width 85 height 17
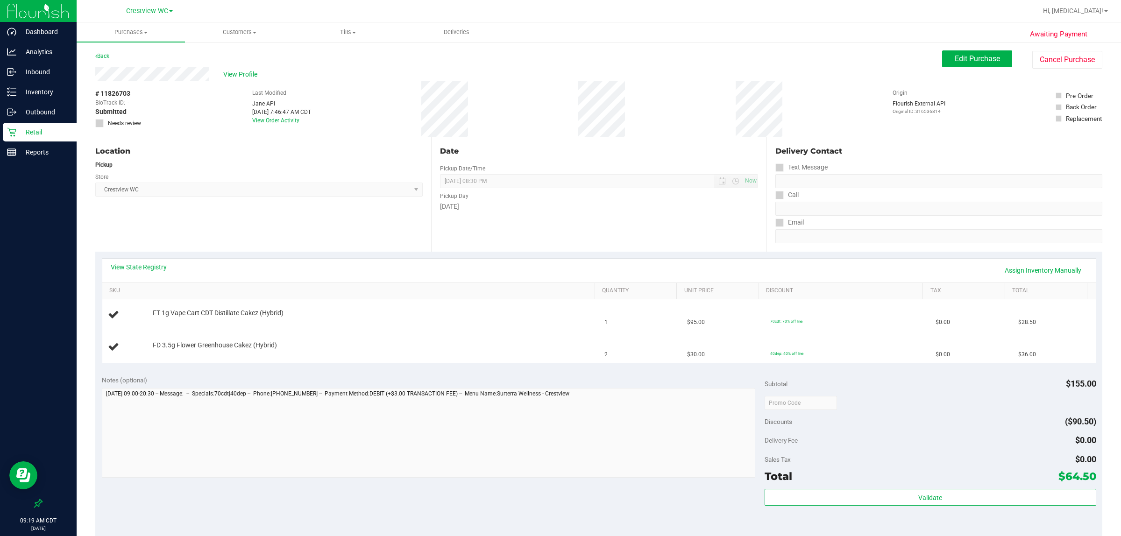
click at [342, 260] on div "View State Registry Assign Inventory Manually" at bounding box center [599, 271] width 994 height 24
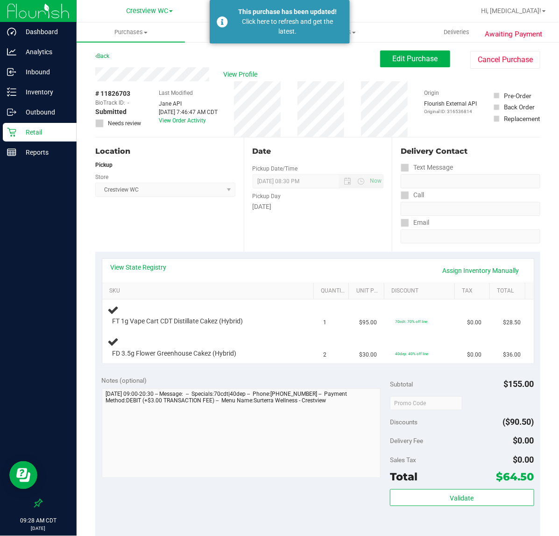
click at [48, 518] on p "09:28 AM CDT" at bounding box center [38, 520] width 68 height 8
click at [47, 131] on p "Retail" at bounding box center [44, 132] width 56 height 11
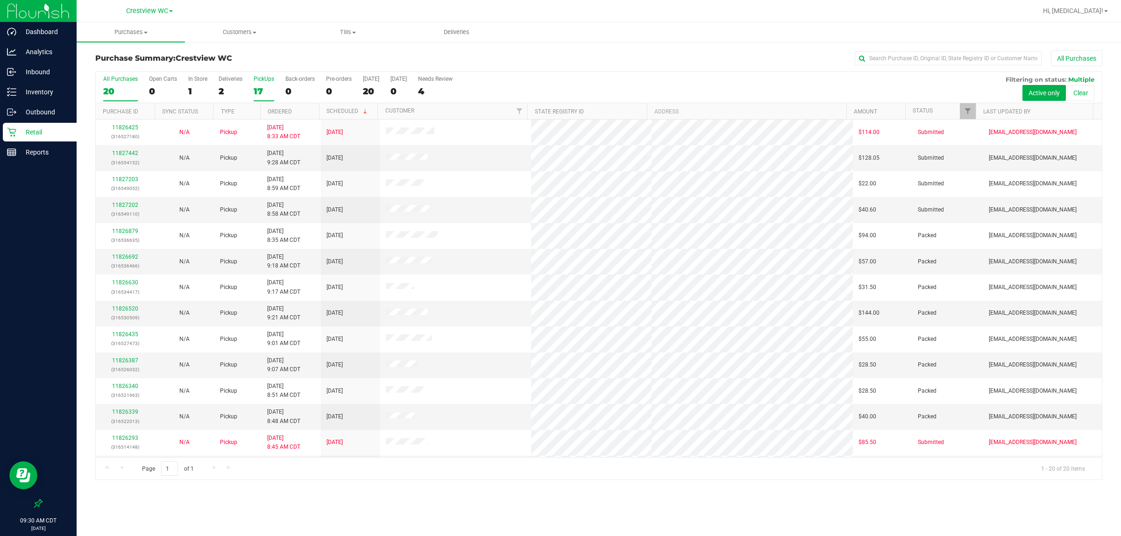
click at [256, 83] on label "PickUps 17" at bounding box center [264, 89] width 21 height 26
click at [220, 90] on div "2" at bounding box center [231, 91] width 24 height 11
click at [0, 0] on input "Deliveries 2" at bounding box center [0, 0] width 0 height 0
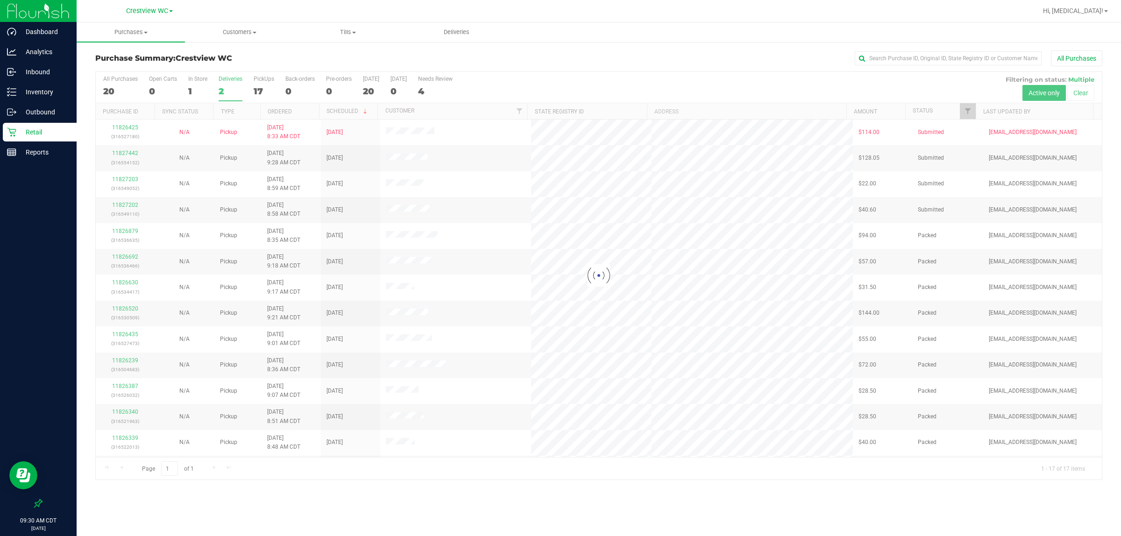
click at [177, 93] on div at bounding box center [599, 276] width 1006 height 408
click at [192, 90] on div at bounding box center [599, 276] width 1006 height 408
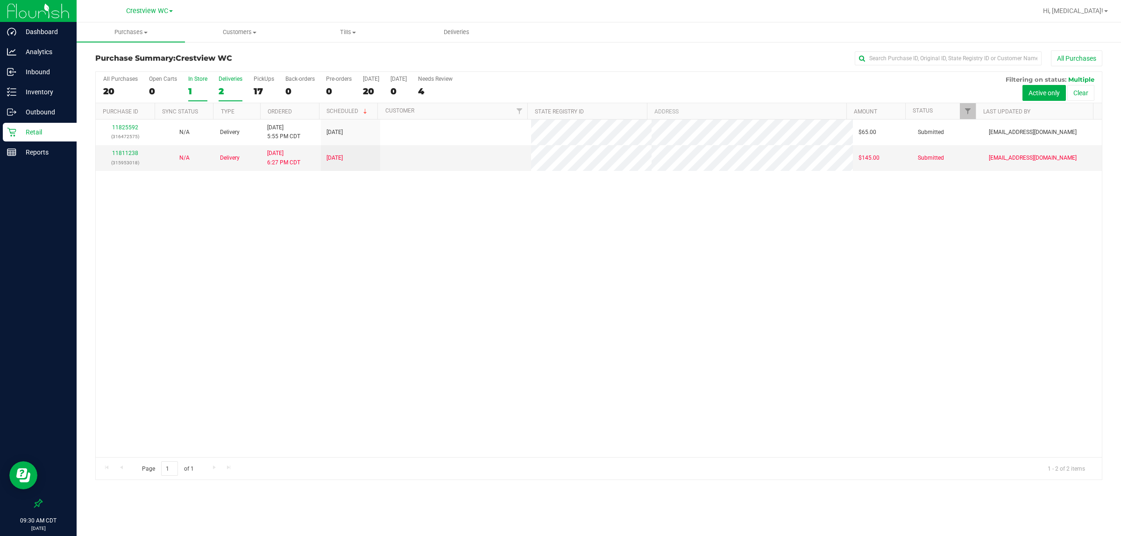
click at [190, 89] on div "1" at bounding box center [197, 91] width 19 height 11
click at [0, 0] on input "In Store 1" at bounding box center [0, 0] width 0 height 0
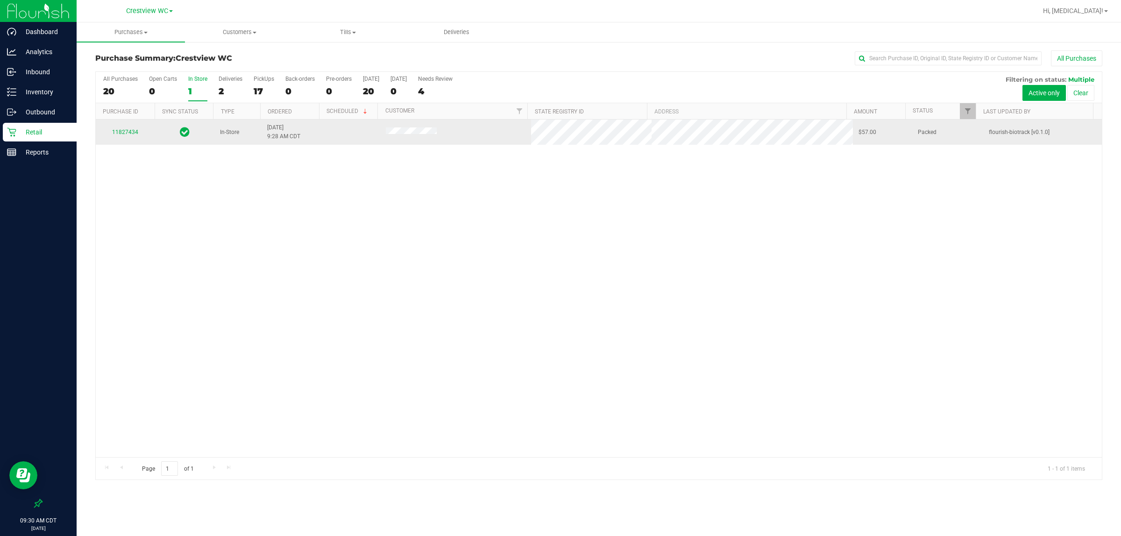
click at [128, 139] on td "11827434" at bounding box center [125, 132] width 59 height 25
click at [128, 137] on div "11827434" at bounding box center [125, 132] width 48 height 9
click at [128, 134] on link "11827434" at bounding box center [125, 132] width 26 height 7
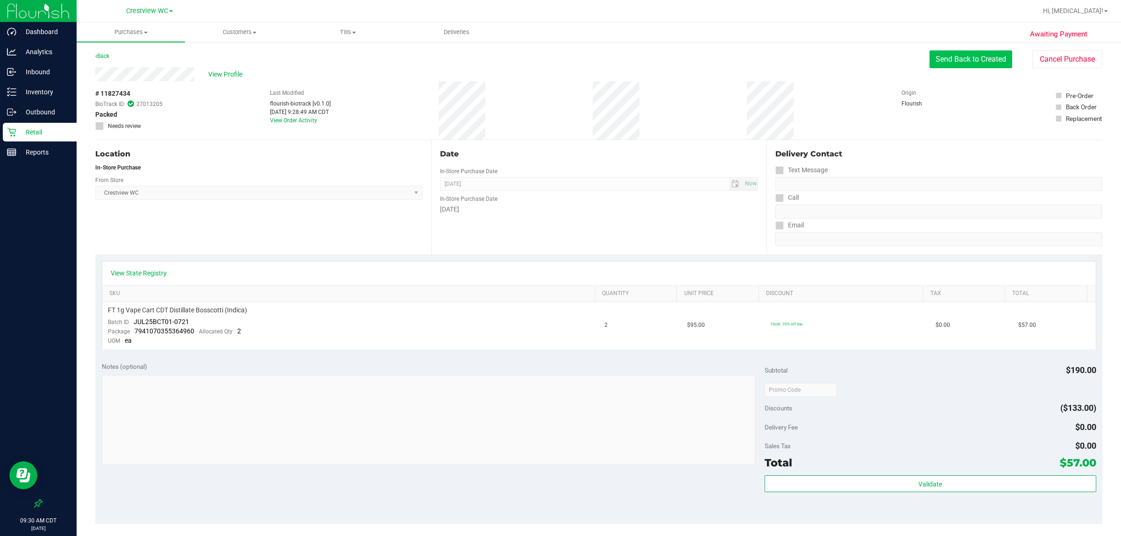
click at [559, 60] on button "Send Back to Created" at bounding box center [971, 59] width 83 height 18
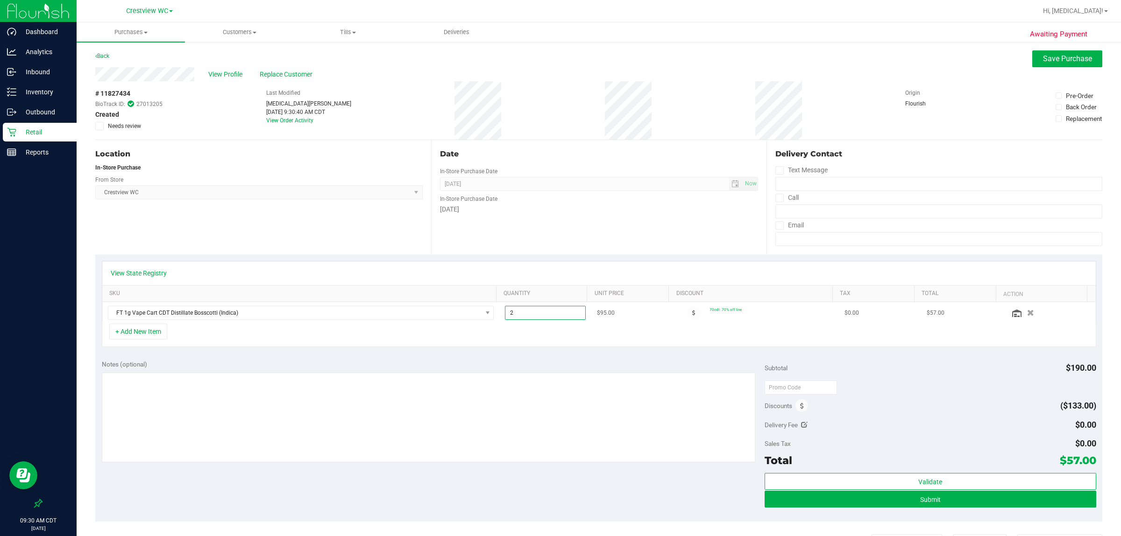
click at [527, 311] on span "2.00 2" at bounding box center [545, 313] width 80 height 14
click at [527, 311] on input "2" at bounding box center [545, 313] width 79 height 13
type input "1"
type input "2.00"
click at [547, 357] on div "Notes (optional) Subtotal $190.00 Discounts ($133.00) Delivery Fee $0.00 Sales …" at bounding box center [598, 438] width 1007 height 168
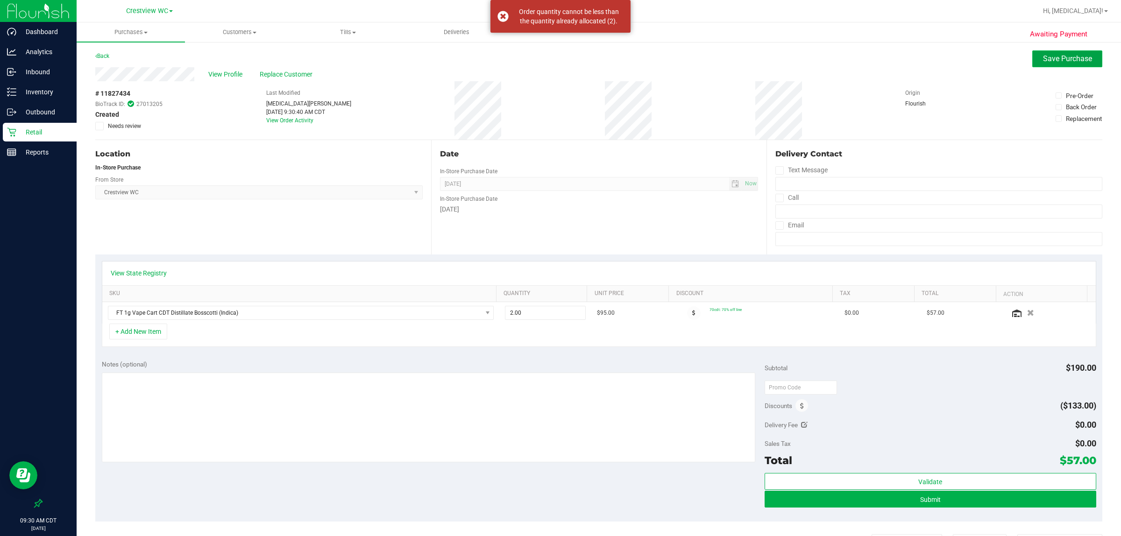
click at [559, 59] on span "Save Purchase" at bounding box center [1067, 58] width 49 height 9
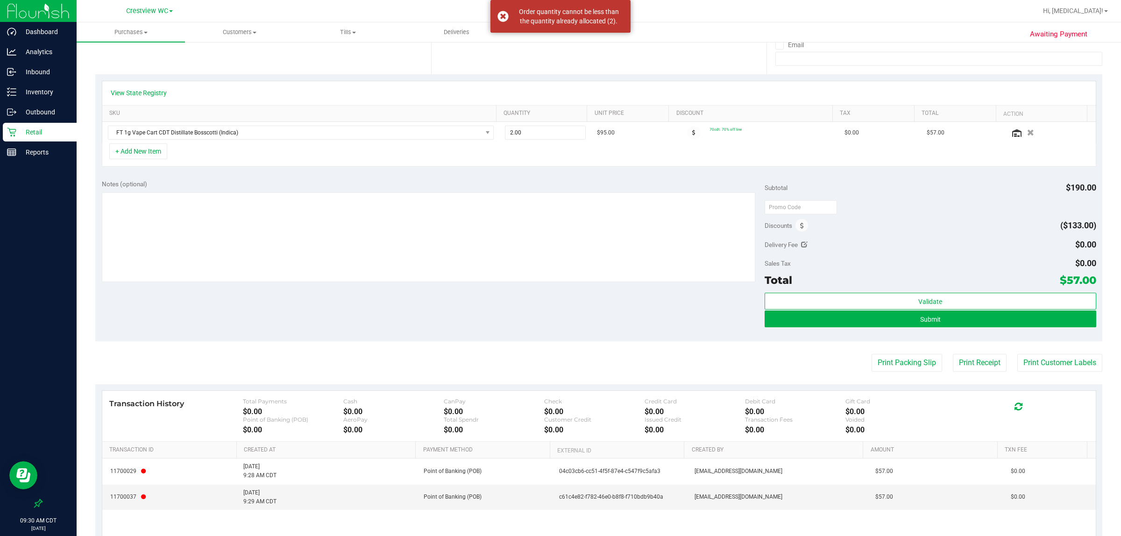
scroll to position [221, 0]
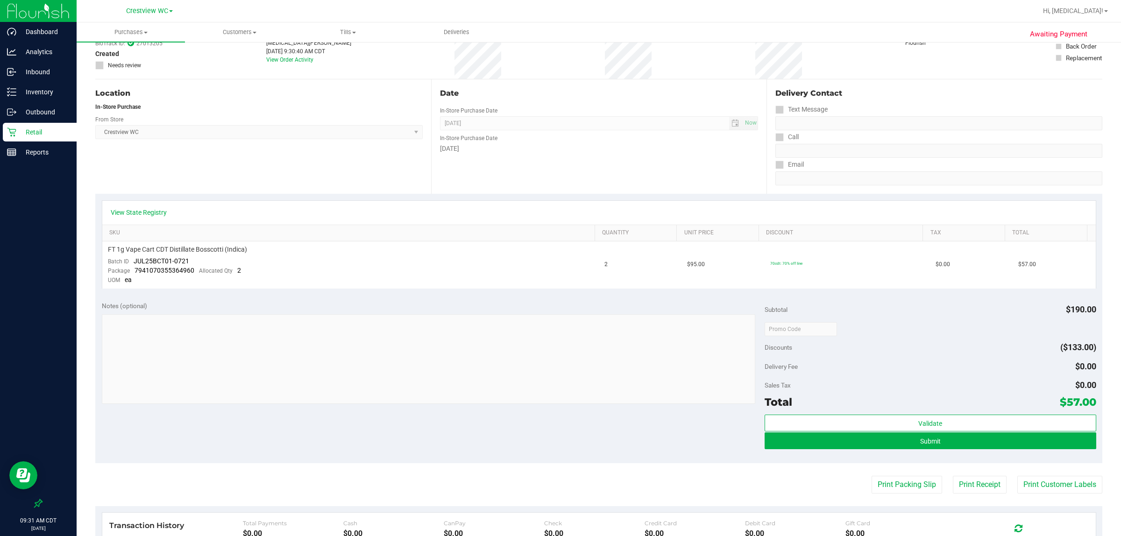
scroll to position [117, 0]
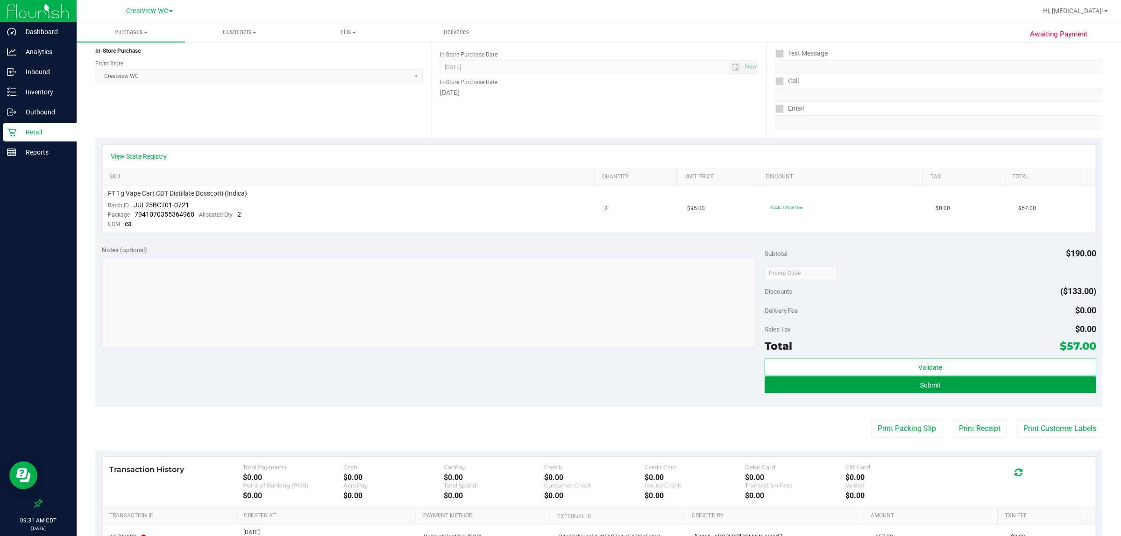
click at [559, 386] on button "Submit" at bounding box center [931, 385] width 332 height 17
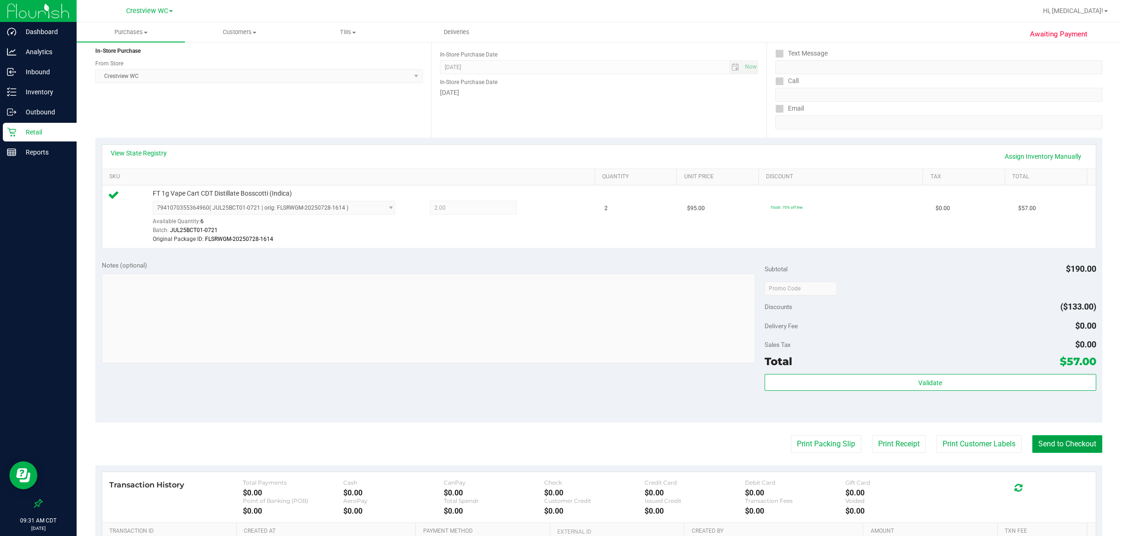
click at [559, 442] on button "Send to Checkout" at bounding box center [1068, 444] width 70 height 18
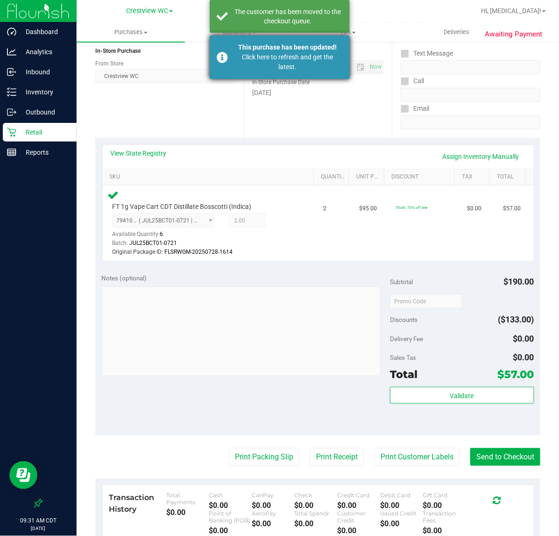
click at [272, 58] on div "Click here to refresh and get the latest." at bounding box center [288, 62] width 110 height 20
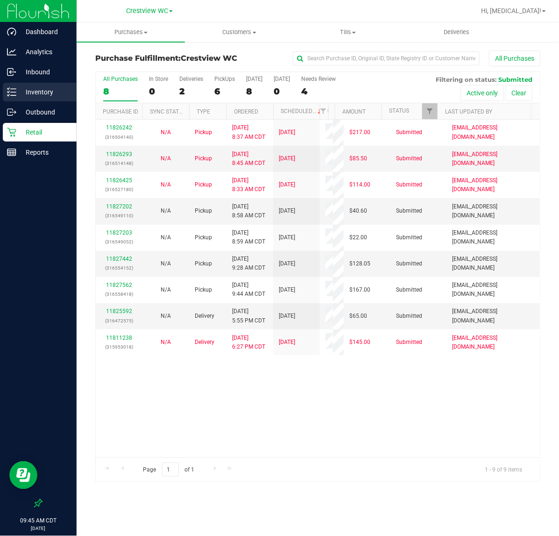
click at [38, 96] on p "Inventory" at bounding box center [44, 91] width 56 height 11
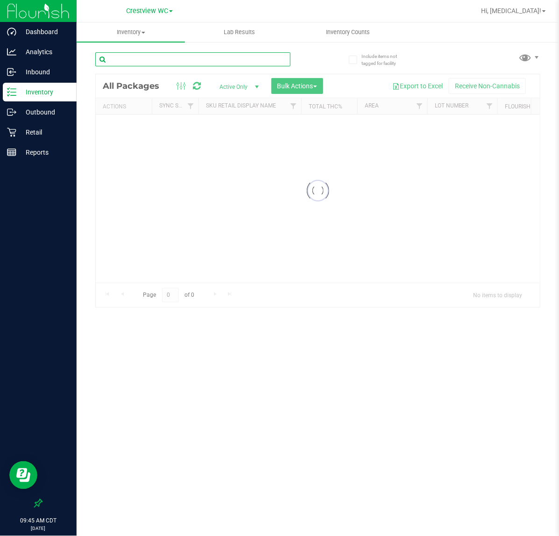
click at [185, 57] on input "text" at bounding box center [192, 59] width 195 height 14
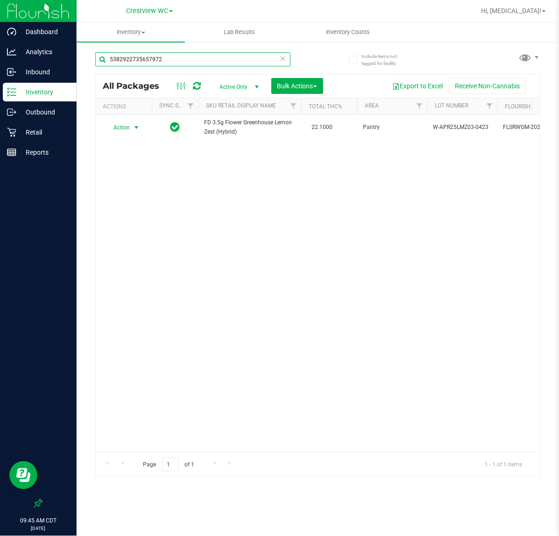
type input "5382922735657972"
click at [128, 126] on span "Action" at bounding box center [117, 127] width 25 height 13
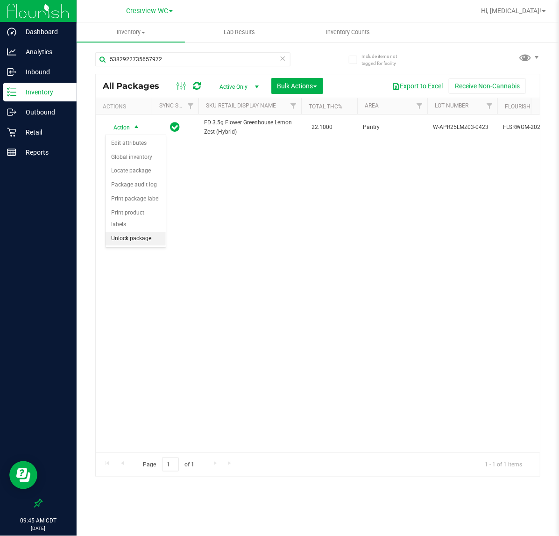
click at [153, 232] on li "Unlock package" at bounding box center [136, 239] width 60 height 14
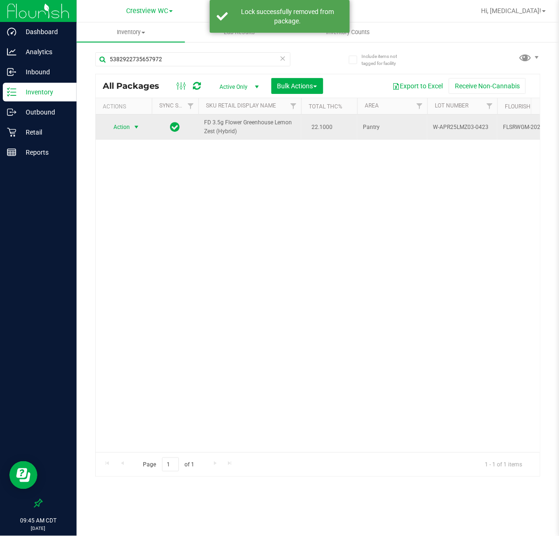
click at [122, 127] on span "Action" at bounding box center [117, 127] width 25 height 13
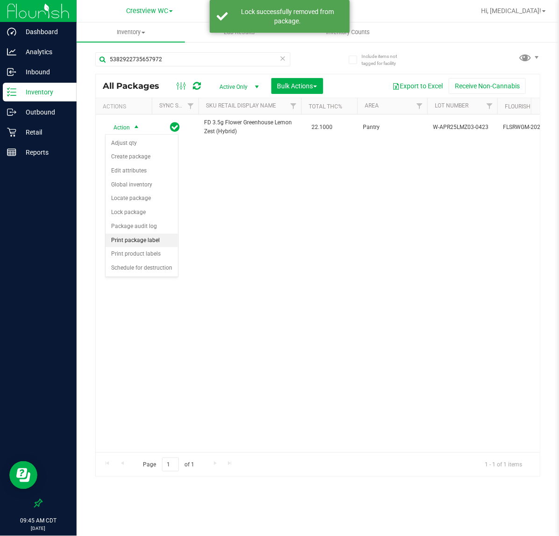
click at [150, 241] on li "Print package label" at bounding box center [142, 241] width 72 height 14
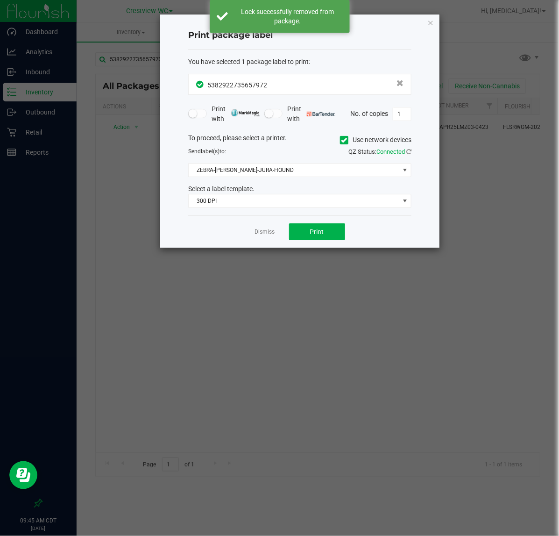
click at [295, 211] on div "You have selected 1 package label to print : 5382922735657972 Print with Print …" at bounding box center [299, 133] width 223 height 166
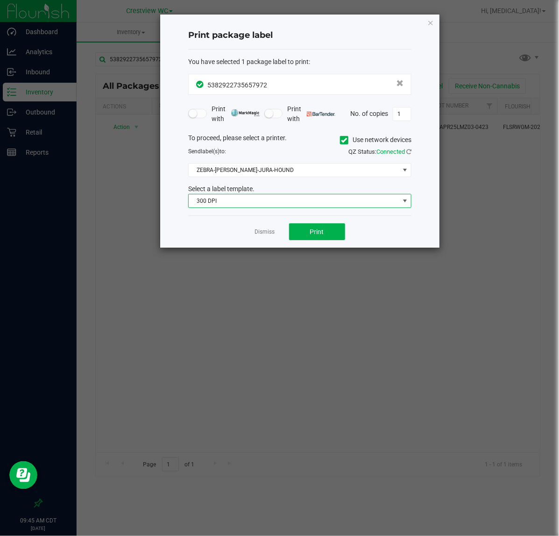
click at [296, 206] on span "300 DPI" at bounding box center [294, 200] width 211 height 13
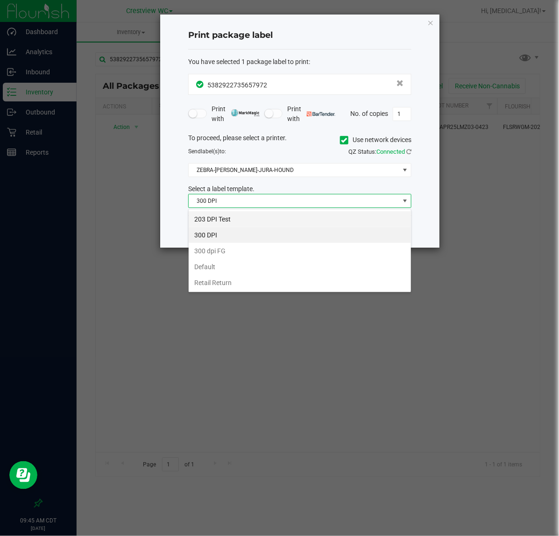
scroll to position [14, 223]
click at [214, 220] on li "203 DPI Test" at bounding box center [300, 219] width 222 height 16
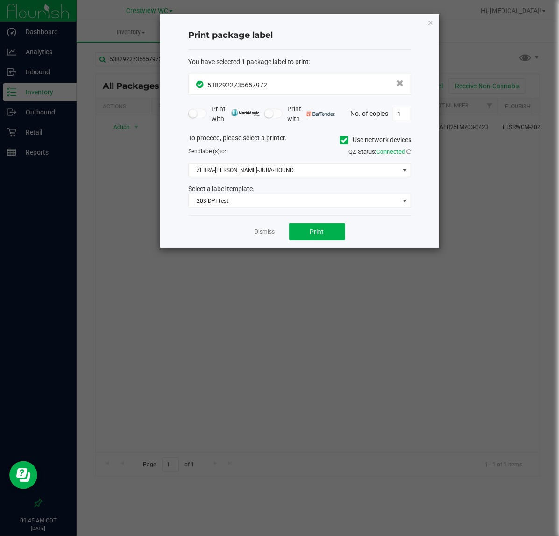
click at [222, 228] on div "Dismiss Print" at bounding box center [299, 231] width 223 height 32
click at [252, 166] on span "ZEBRA-[PERSON_NAME]-JURA-HOUND" at bounding box center [294, 170] width 211 height 13
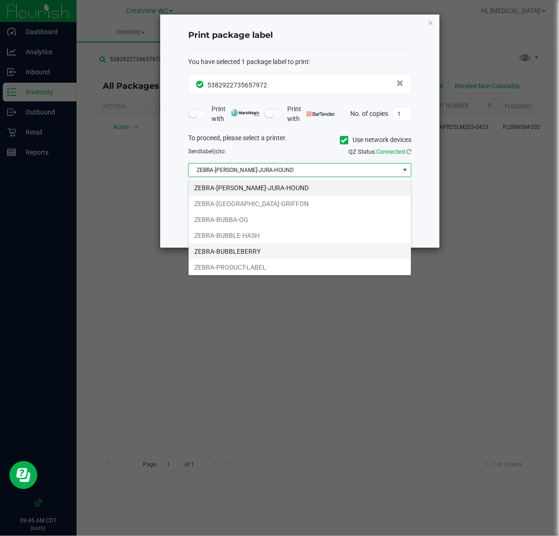
click at [244, 248] on li "ZEBRA-BUBBLEBERRY" at bounding box center [300, 251] width 222 height 16
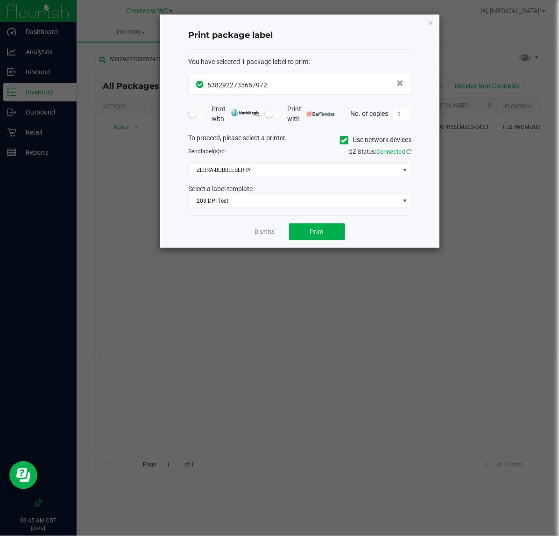
click at [204, 224] on div "Dismiss Print" at bounding box center [299, 231] width 223 height 32
click at [318, 232] on span "Print" at bounding box center [317, 231] width 14 height 7
click at [260, 230] on link "Dismiss" at bounding box center [265, 232] width 20 height 8
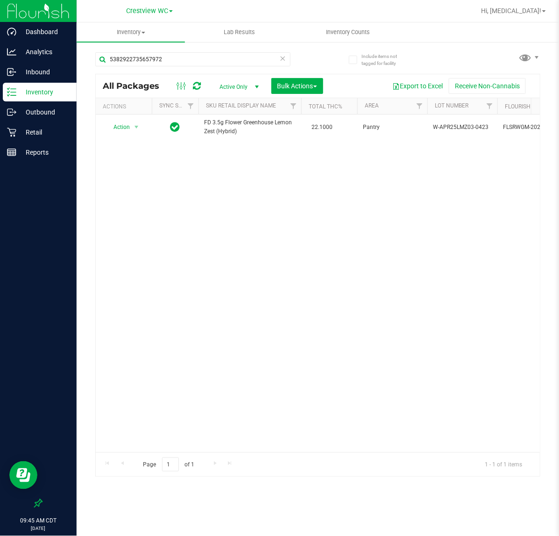
click at [251, 268] on div "Action Action Adjust qty Create package Edit attributes Global inventory Locate…" at bounding box center [318, 283] width 444 height 338
drag, startPoint x: 156, startPoint y: 58, endPoint x: 162, endPoint y: 59, distance: 6.1
click at [157, 58] on input "5382922735657972" at bounding box center [192, 59] width 195 height 14
click at [186, 59] on input "5382922735657972" at bounding box center [192, 59] width 195 height 14
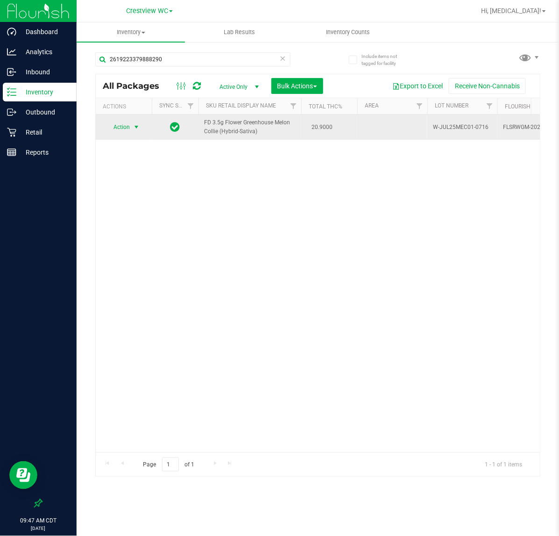
click at [135, 131] on span "select" at bounding box center [136, 126] width 7 height 7
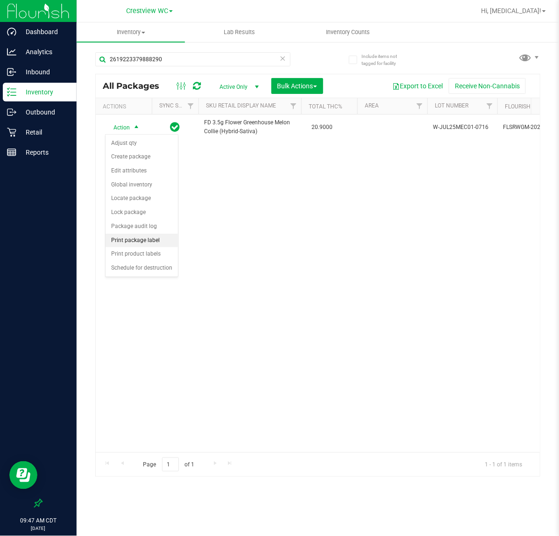
click at [136, 240] on li "Print package label" at bounding box center [142, 241] width 72 height 14
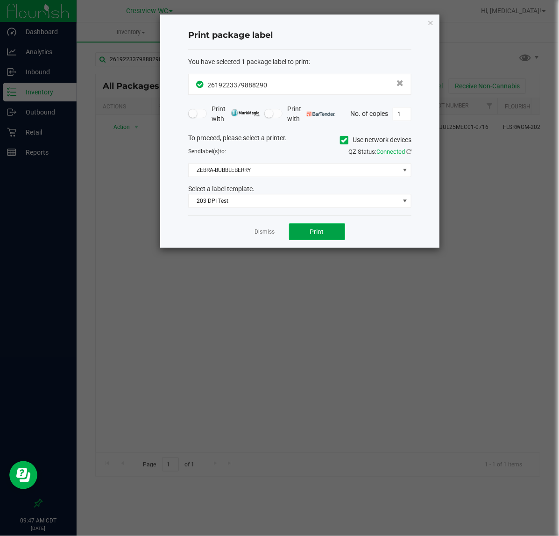
click at [312, 240] on button "Print" at bounding box center [317, 231] width 56 height 17
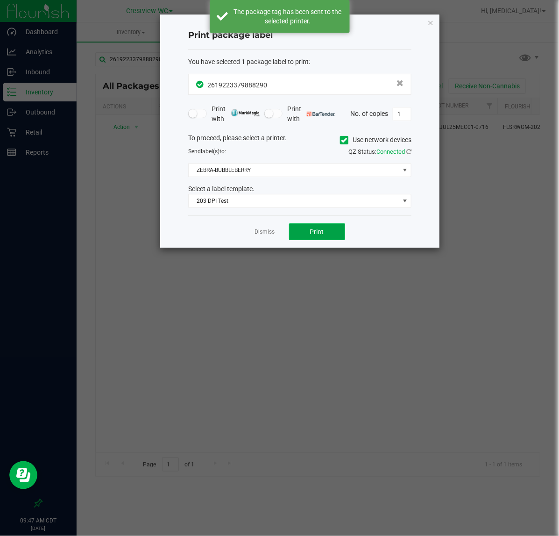
click at [314, 237] on button "Print" at bounding box center [317, 231] width 56 height 17
click at [314, 235] on span "Print" at bounding box center [317, 231] width 14 height 7
click at [270, 236] on link "Dismiss" at bounding box center [265, 232] width 20 height 8
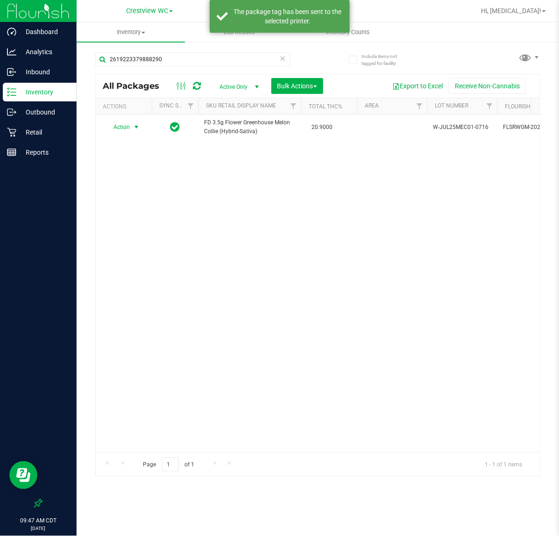
click at [262, 282] on div "Action Action Adjust qty Create package Edit attributes Global inventory Locate…" at bounding box center [318, 283] width 444 height 338
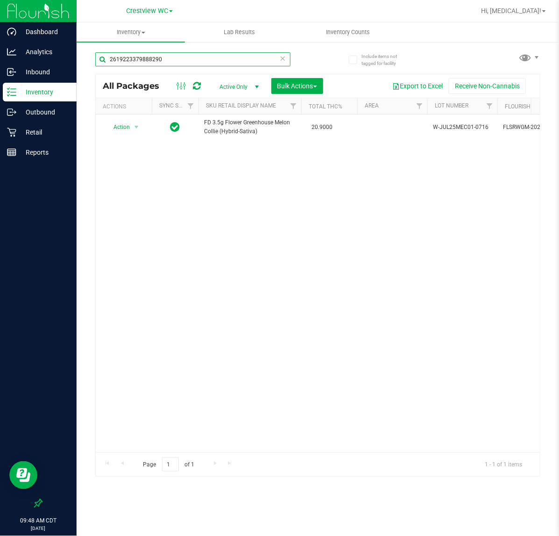
click at [210, 62] on input "2619223379888290" at bounding box center [192, 59] width 195 height 14
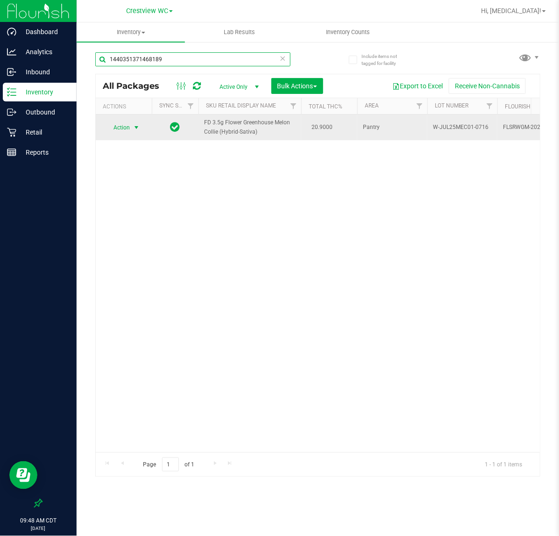
type input "1440351371468189"
click at [125, 127] on span "Action" at bounding box center [117, 127] width 25 height 13
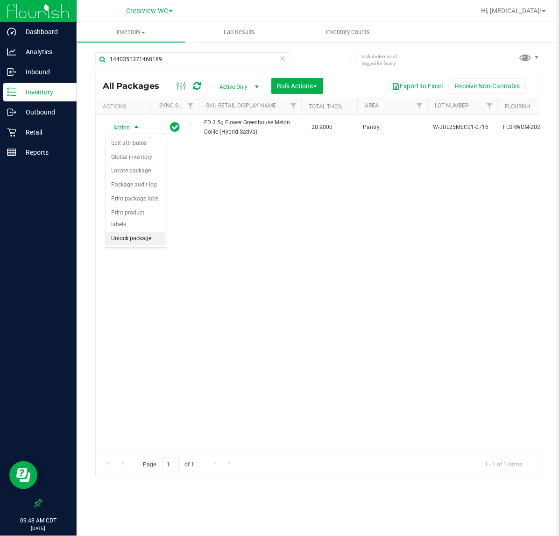
click at [155, 232] on li "Unlock package" at bounding box center [136, 239] width 60 height 14
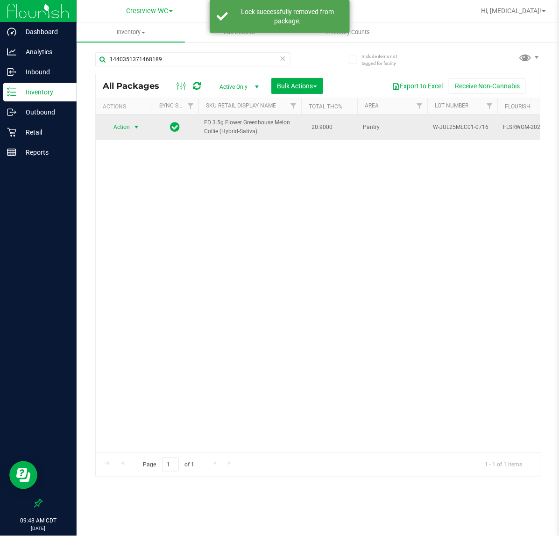
click at [120, 131] on span "Action" at bounding box center [117, 127] width 25 height 13
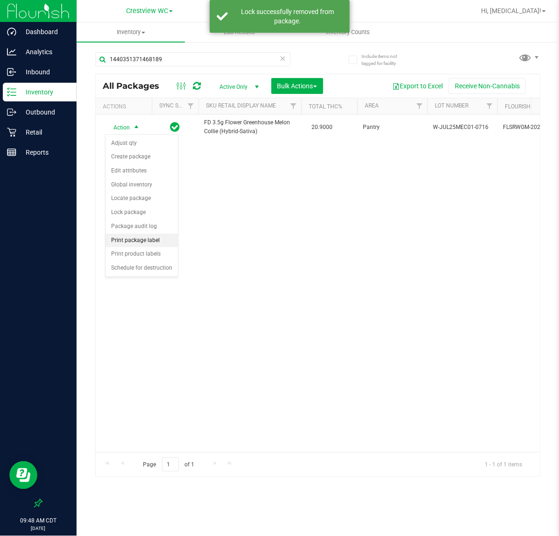
click at [137, 243] on li "Print package label" at bounding box center [142, 241] width 72 height 14
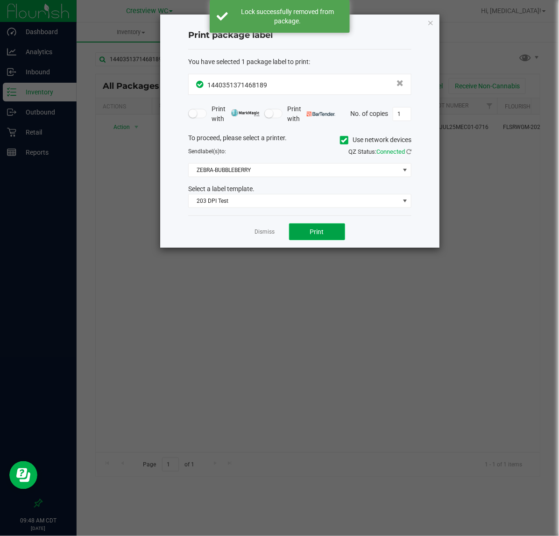
click at [318, 235] on span "Print" at bounding box center [317, 231] width 14 height 7
